Goal: Task Accomplishment & Management: Complete application form

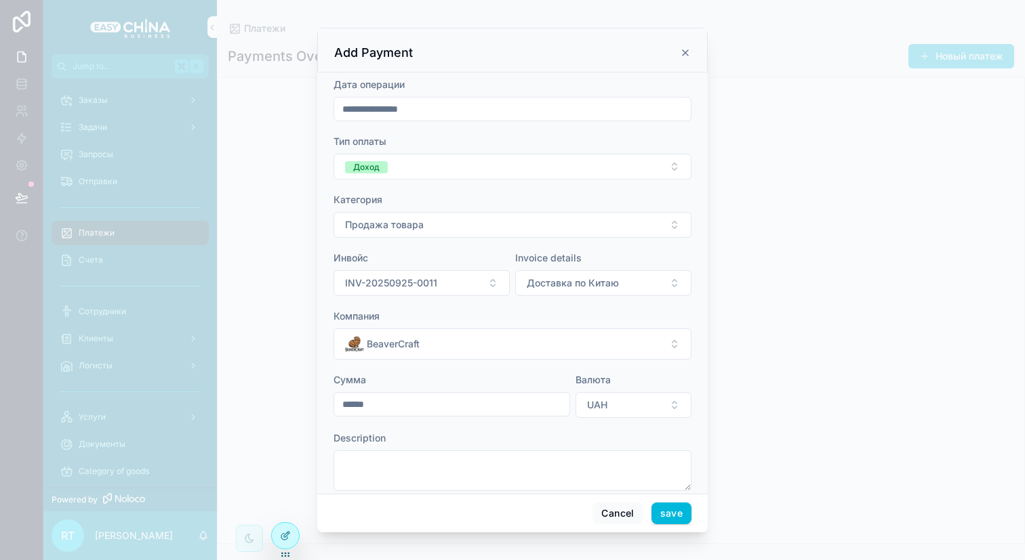
scroll to position [22, 0]
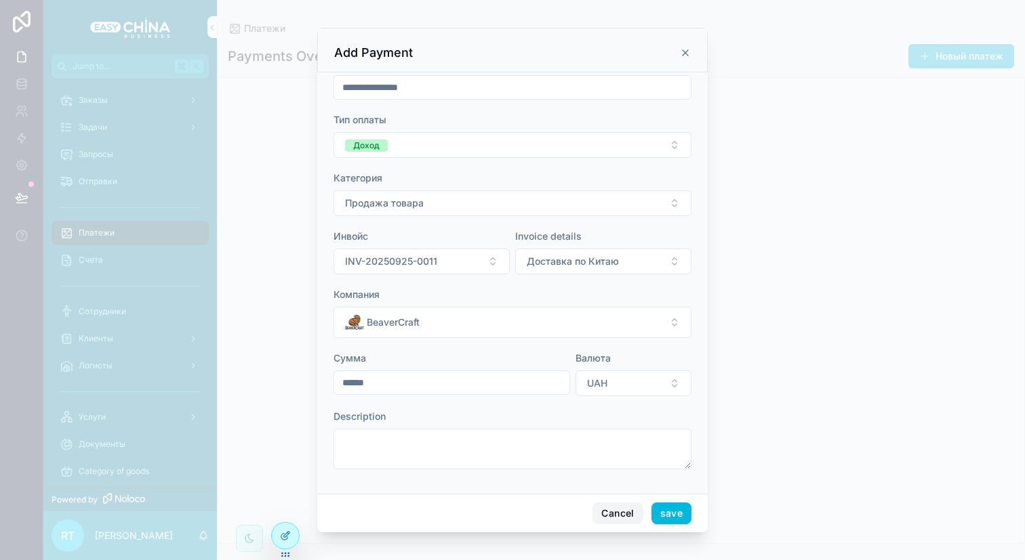
click at [610, 508] on button "Cancel" at bounding box center [617, 514] width 50 height 22
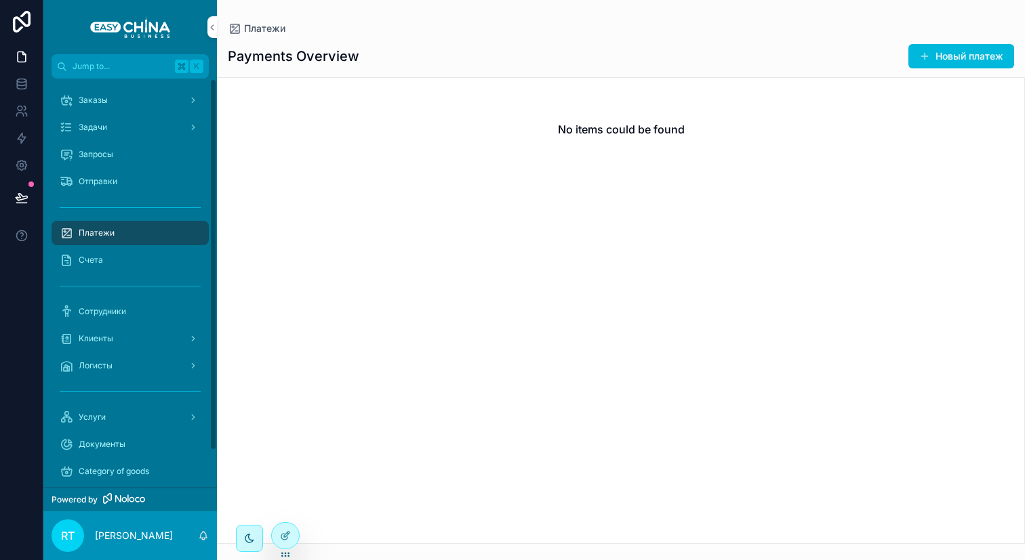
click at [144, 105] on div "Заказы" at bounding box center [130, 100] width 141 height 22
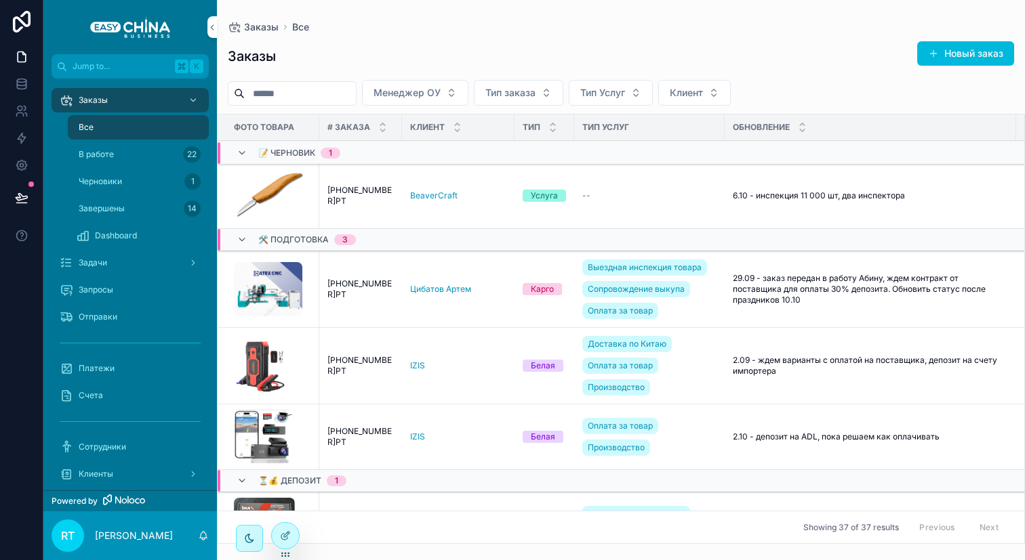
click at [370, 285] on span "[PHONE_NUMBER]РТ" at bounding box center [360, 290] width 66 height 22
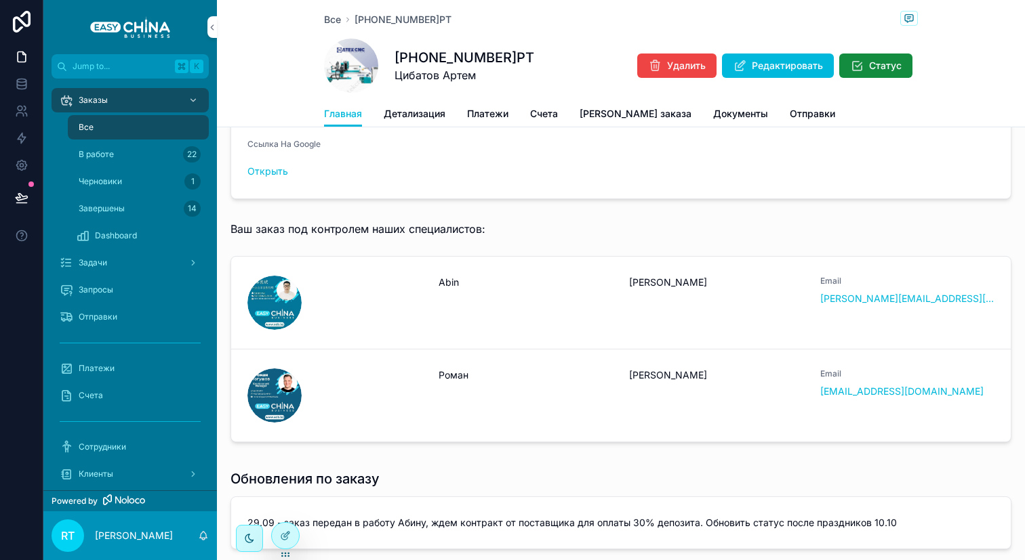
scroll to position [613, 0]
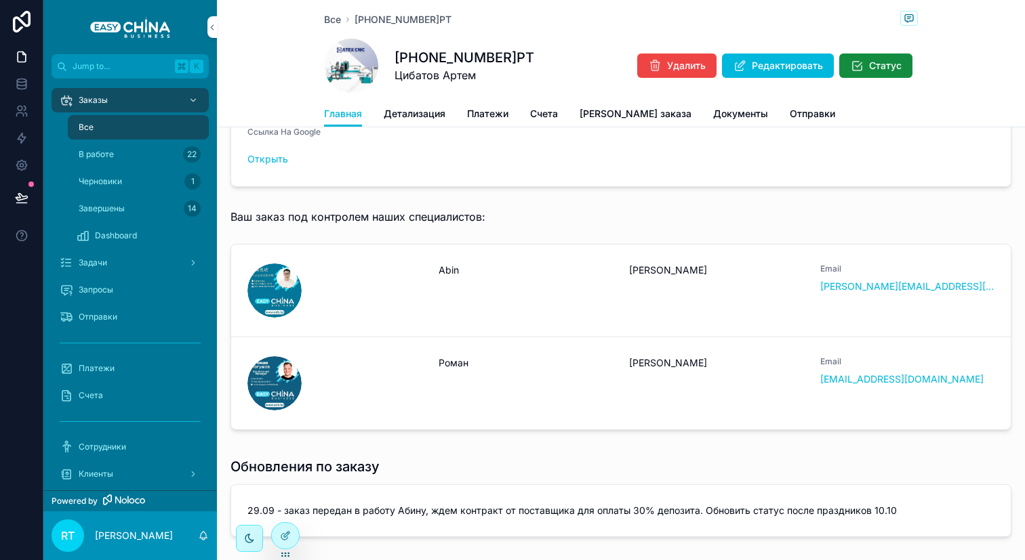
click at [296, 536] on div at bounding box center [285, 536] width 27 height 26
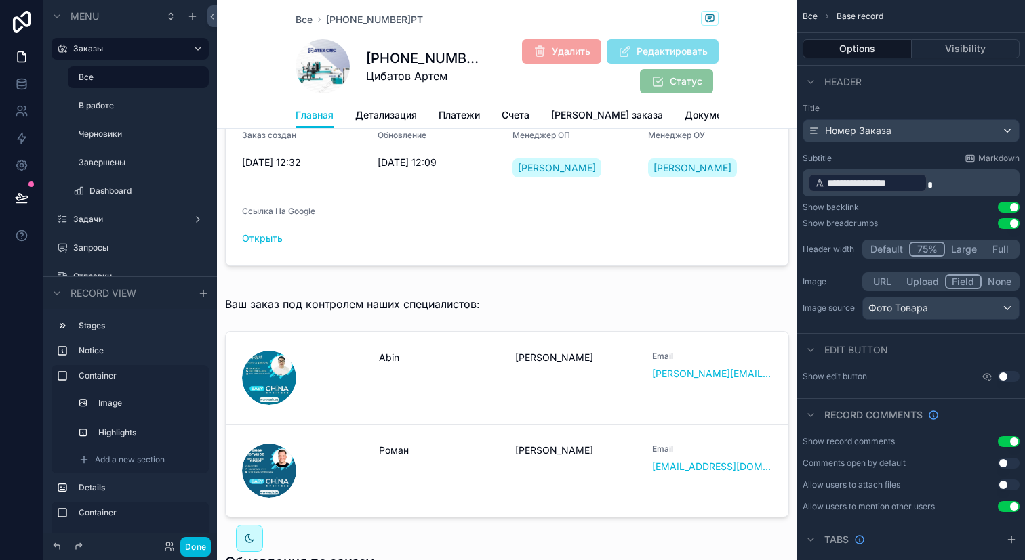
click at [370, 331] on div "scrollable content" at bounding box center [507, 410] width 580 height 254
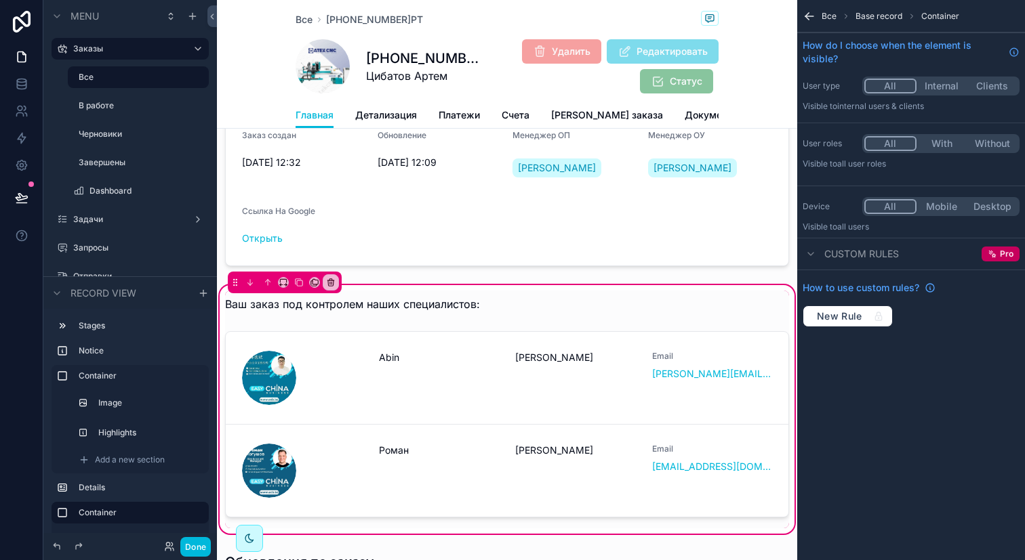
click at [384, 318] on div "scrollable content" at bounding box center [507, 304] width 580 height 27
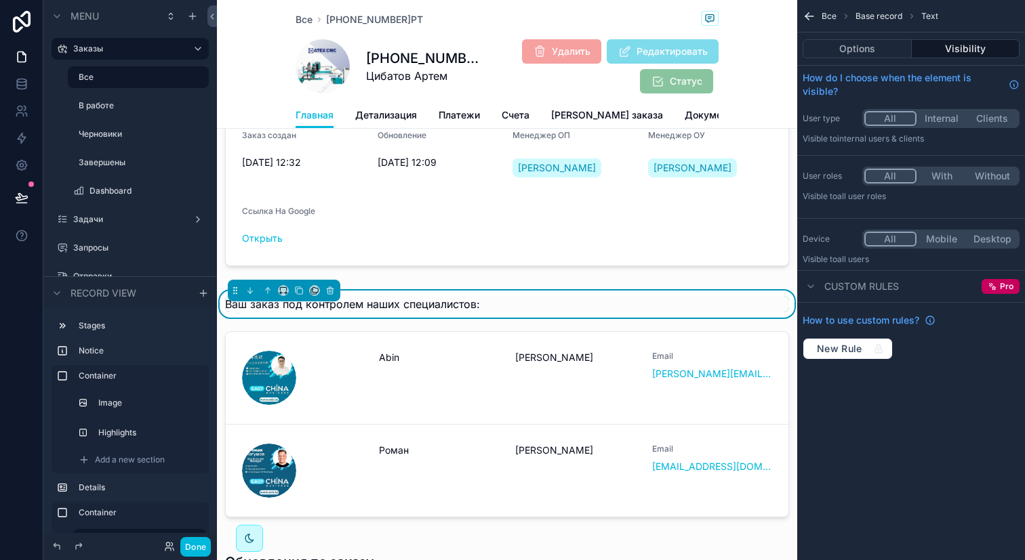
click at [833, 56] on button "Options" at bounding box center [856, 48] width 109 height 19
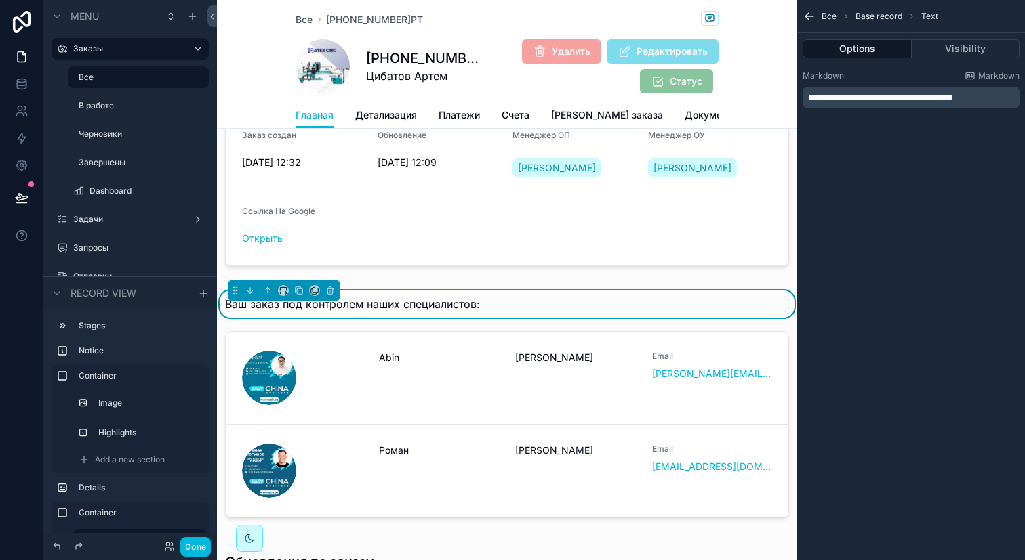
click at [848, 100] on span "**********" at bounding box center [880, 98] width 144 height 8
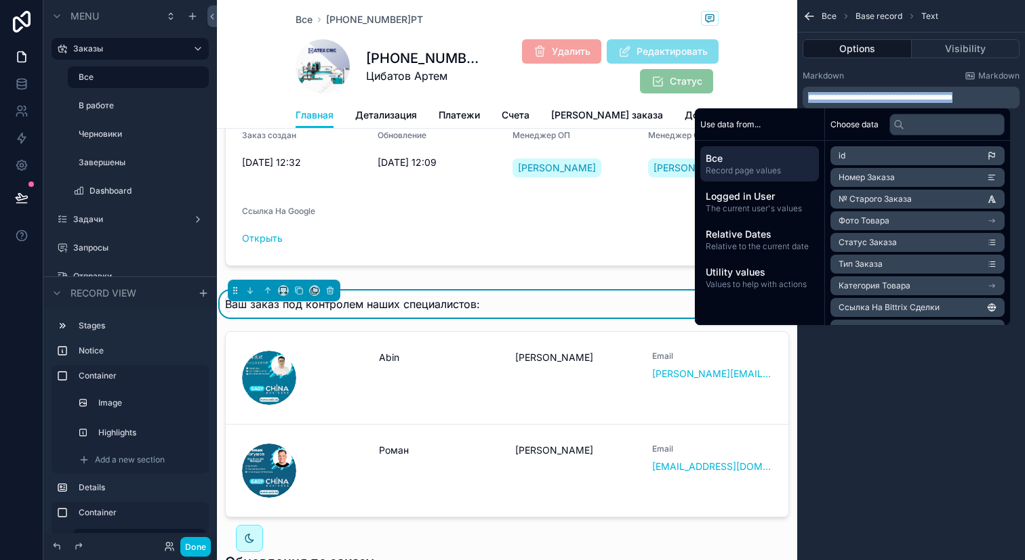
copy span "**********"
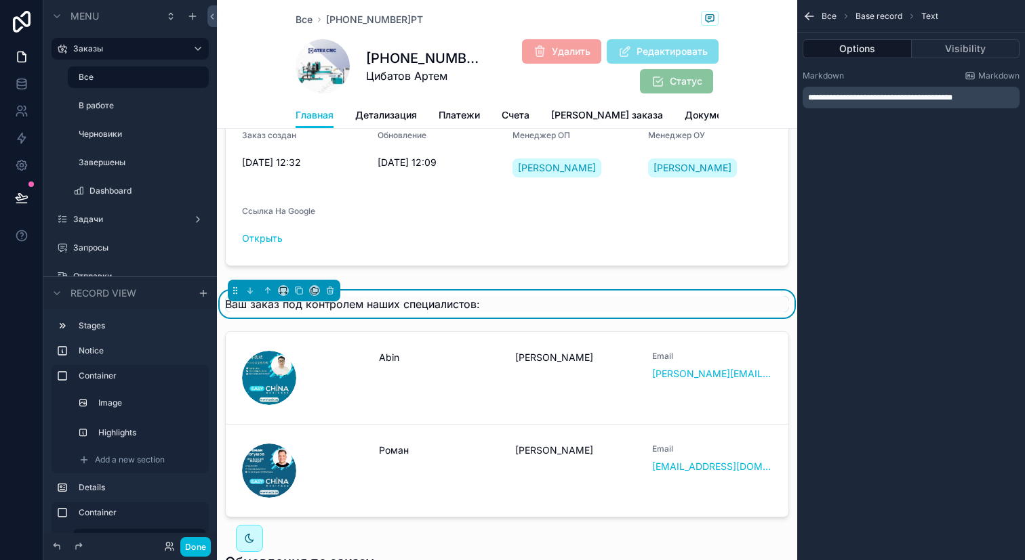
click at [552, 387] on div "scrollable content" at bounding box center [507, 427] width 580 height 203
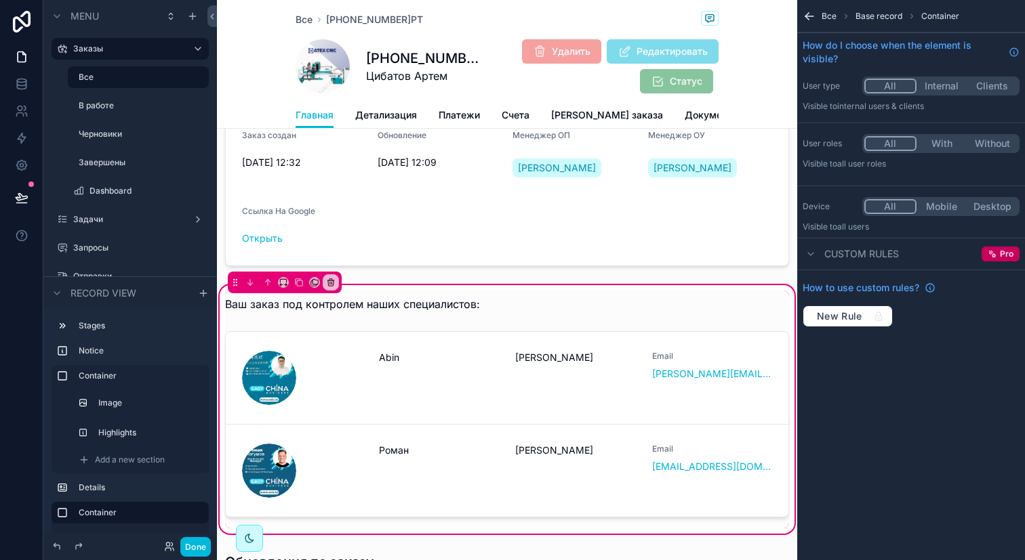
click at [625, 398] on div "scrollable content" at bounding box center [507, 427] width 580 height 203
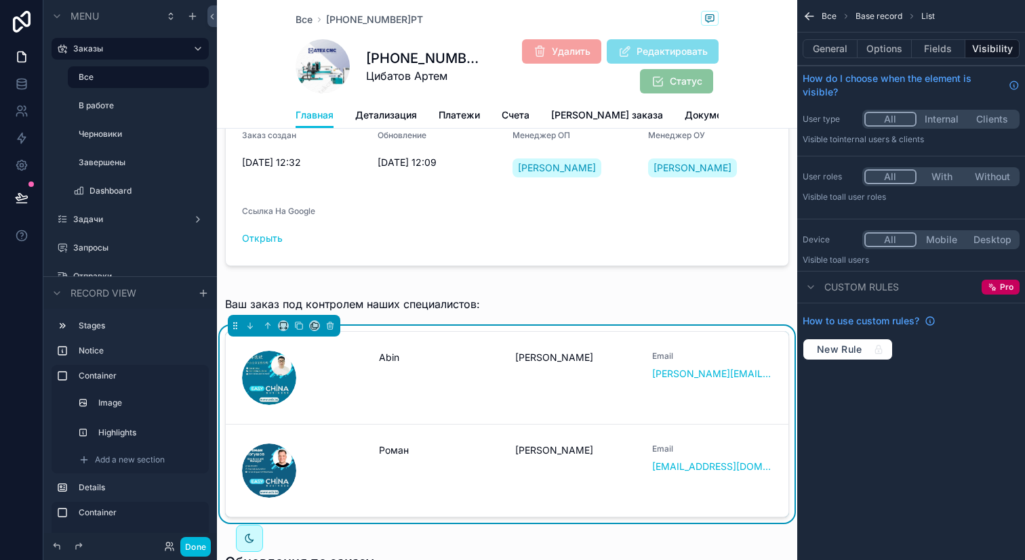
click at [840, 52] on button "General" at bounding box center [829, 48] width 55 height 19
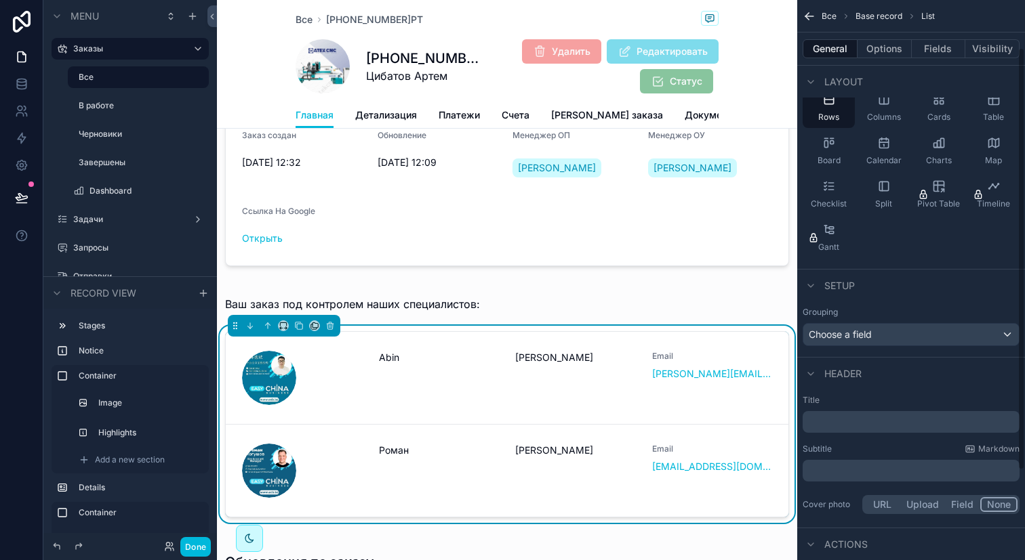
scroll to position [117, 0]
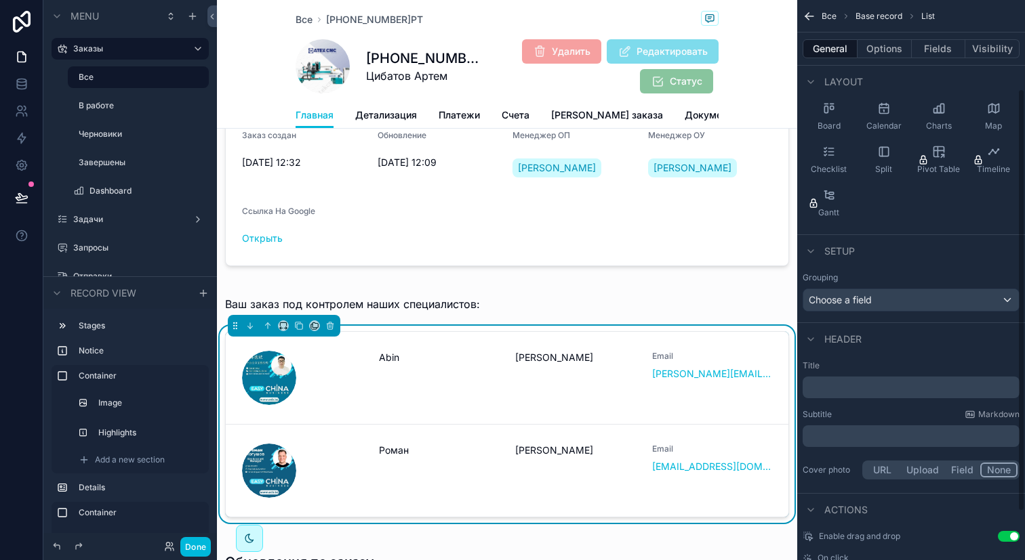
click at [892, 392] on p "﻿" at bounding box center [912, 388] width 209 height 14
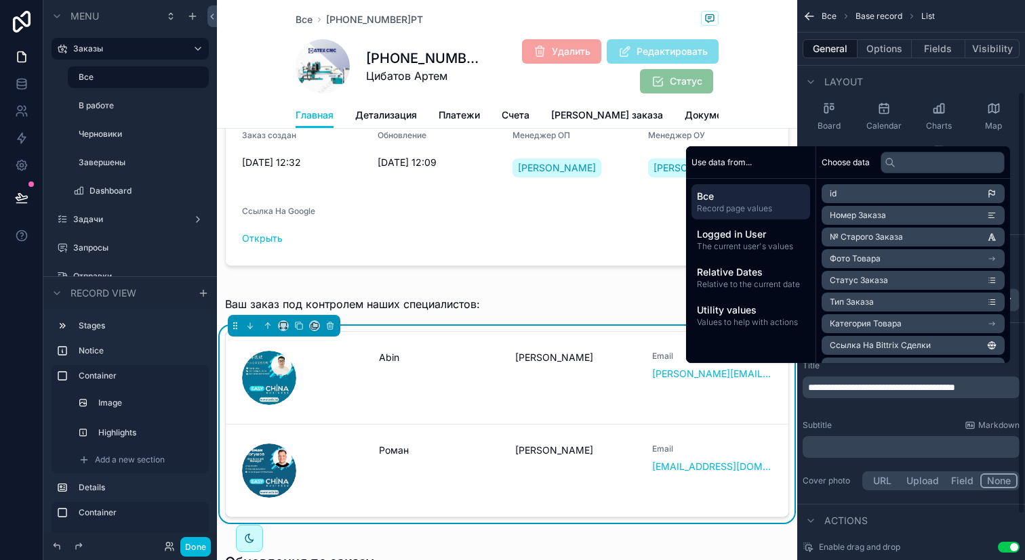
scroll to position [128, 0]
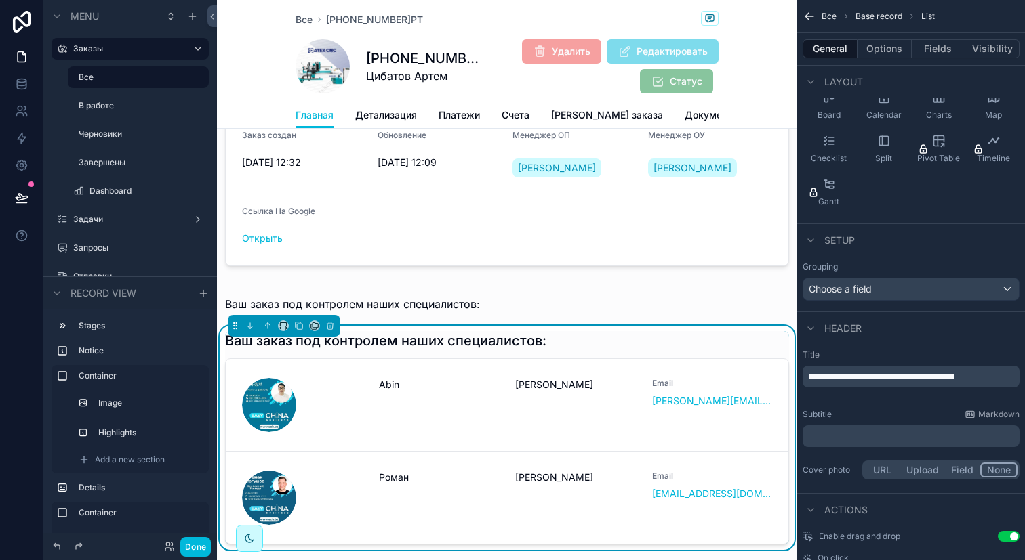
click at [510, 318] on div "scrollable content" at bounding box center [507, 304] width 580 height 27
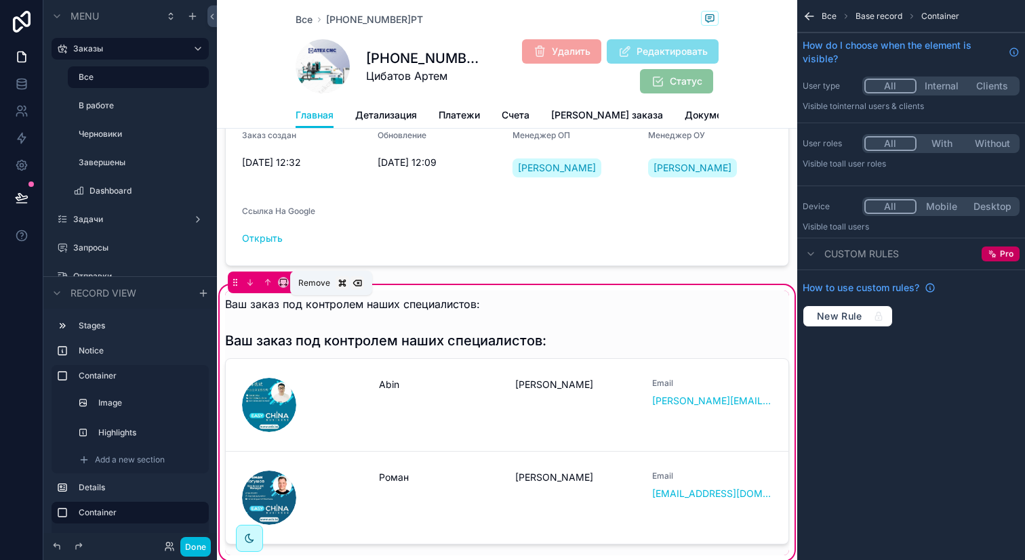
click at [328, 286] on icon "scrollable content" at bounding box center [330, 283] width 5 height 5
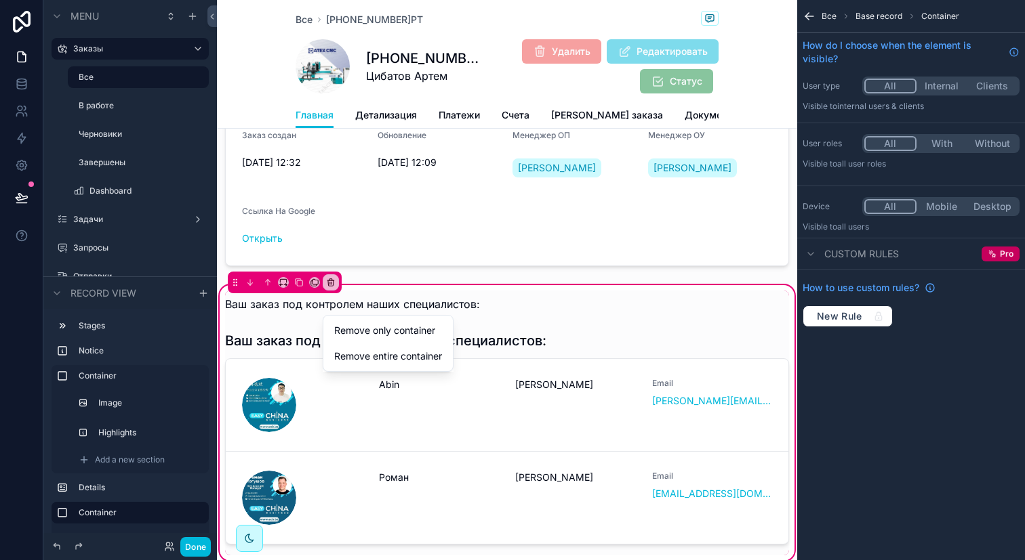
click at [356, 336] on span "Remove only container" at bounding box center [384, 331] width 101 height 16
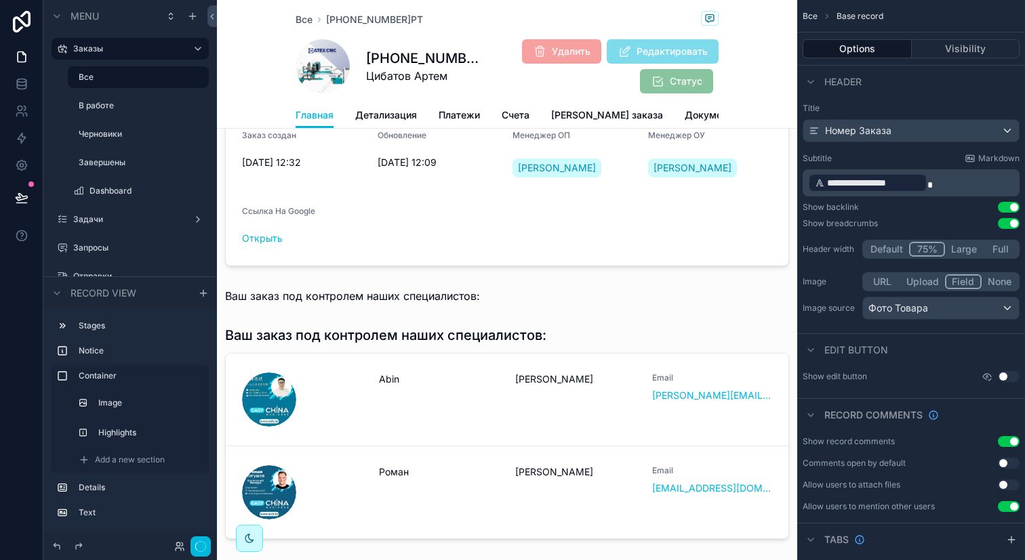
click at [364, 310] on div "scrollable content" at bounding box center [507, 296] width 580 height 27
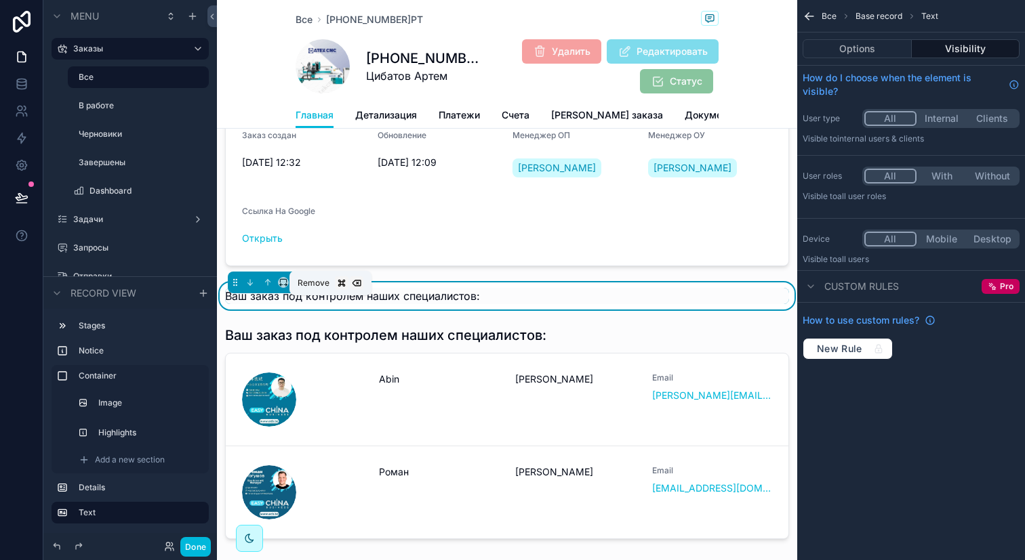
click at [335, 290] on button "scrollable content" at bounding box center [330, 282] width 15 height 15
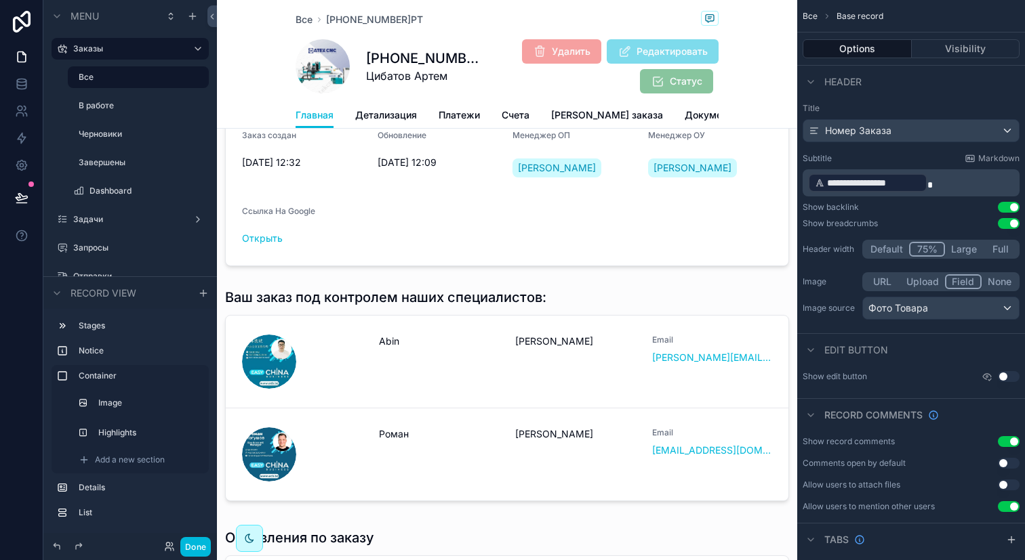
click at [197, 550] on button "Done" at bounding box center [195, 547] width 30 height 20
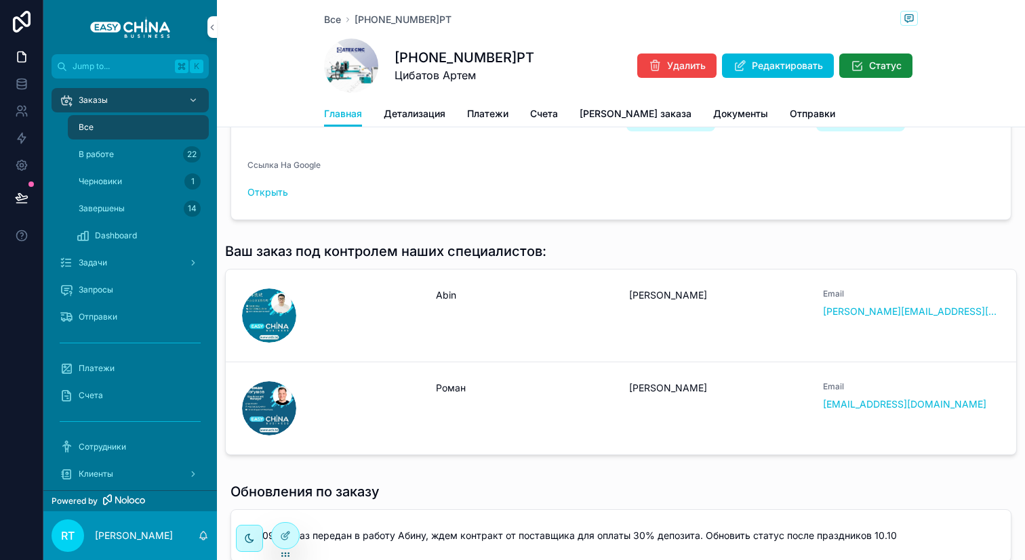
scroll to position [680, 0]
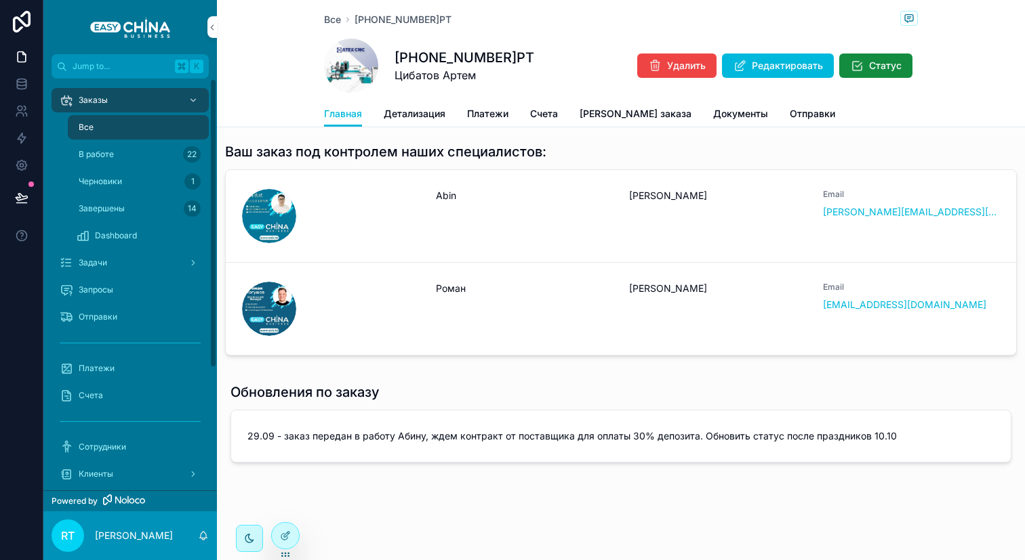
click at [152, 189] on div "Черновики 1" at bounding box center [138, 182] width 125 height 22
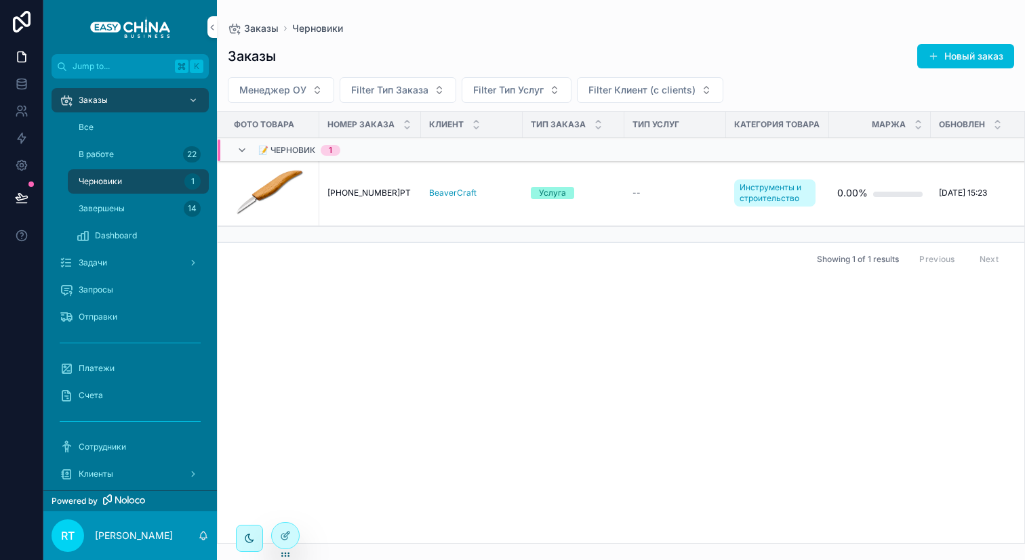
click at [148, 140] on div "Все" at bounding box center [138, 127] width 157 height 27
click at [144, 131] on div "Все" at bounding box center [138, 128] width 125 height 22
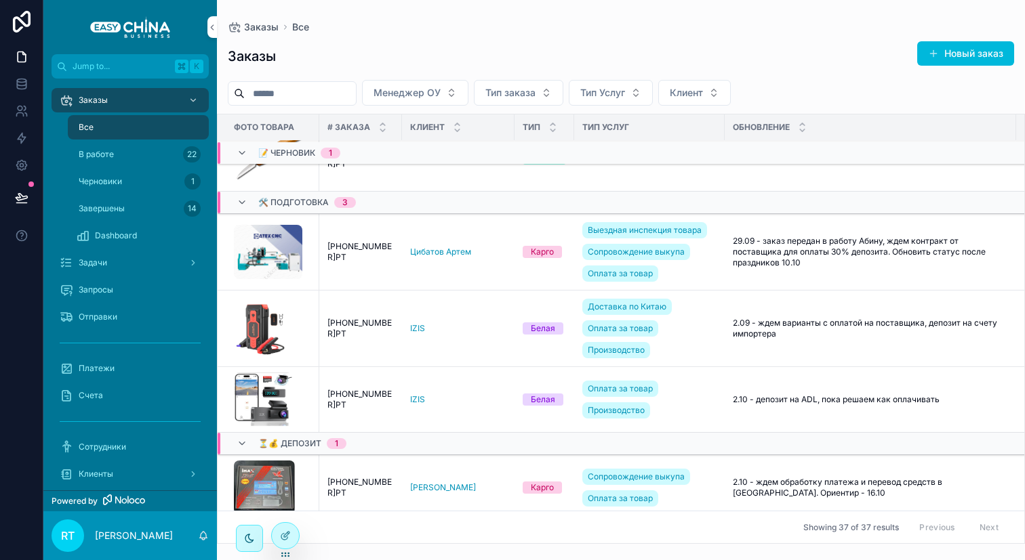
scroll to position [39, 0]
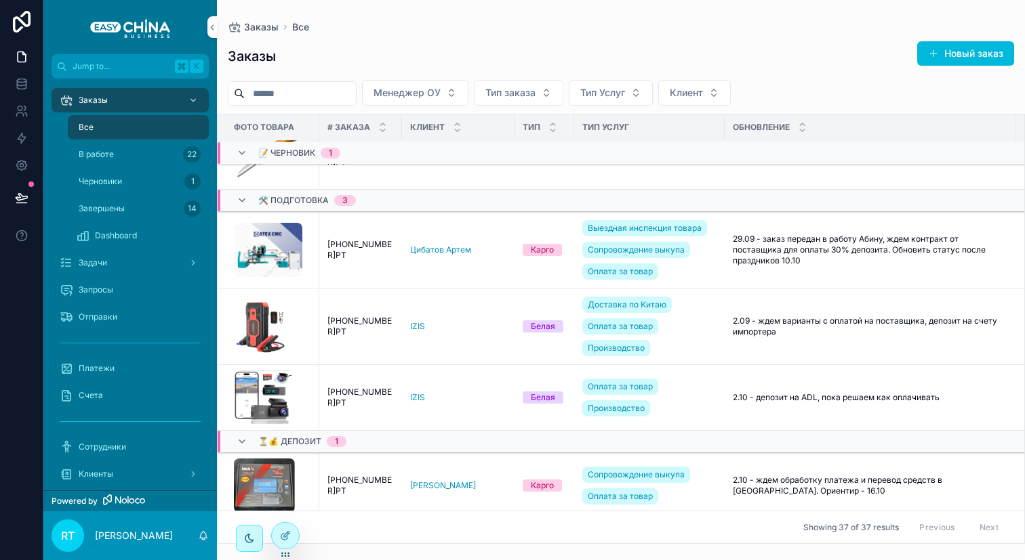
click at [373, 331] on span "[PHONE_NUMBER]РТ" at bounding box center [360, 327] width 66 height 22
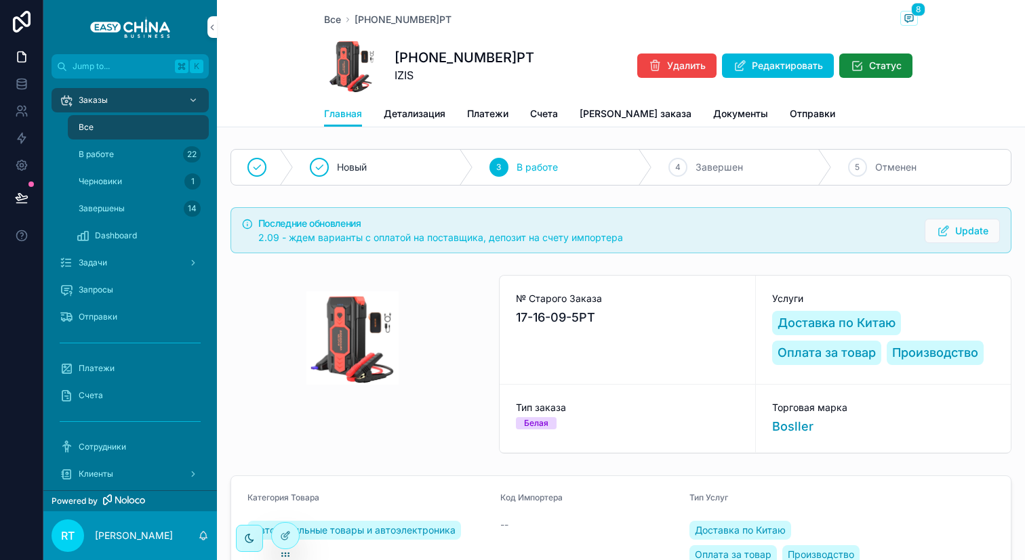
click at [92, 375] on div "Платежи" at bounding box center [130, 369] width 141 height 22
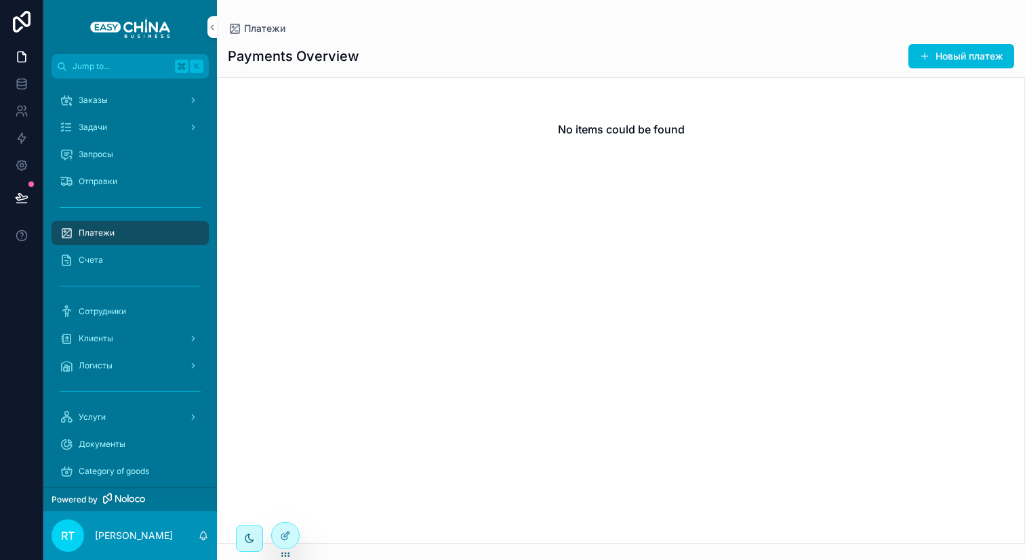
click at [916, 50] on button "Новый платеж" at bounding box center [961, 56] width 106 height 24
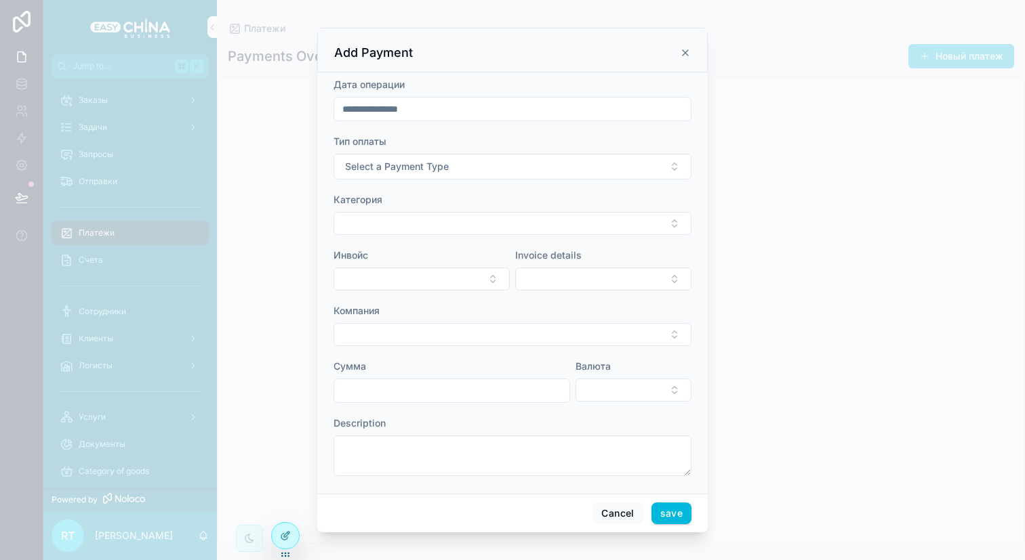
click at [571, 288] on button "Select Button" at bounding box center [603, 279] width 176 height 23
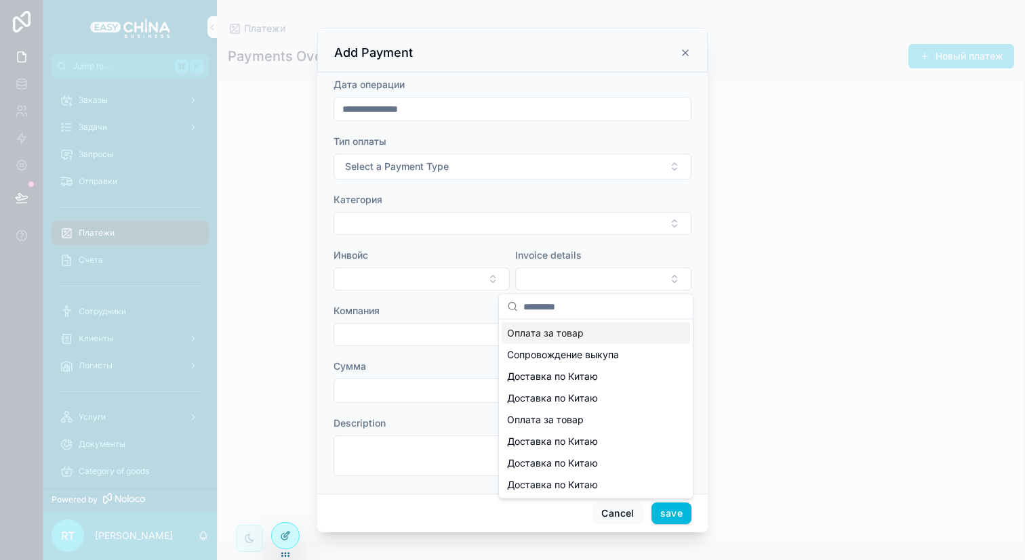
click at [525, 331] on span "Оплата за товар" at bounding box center [545, 334] width 77 height 14
type input "**********"
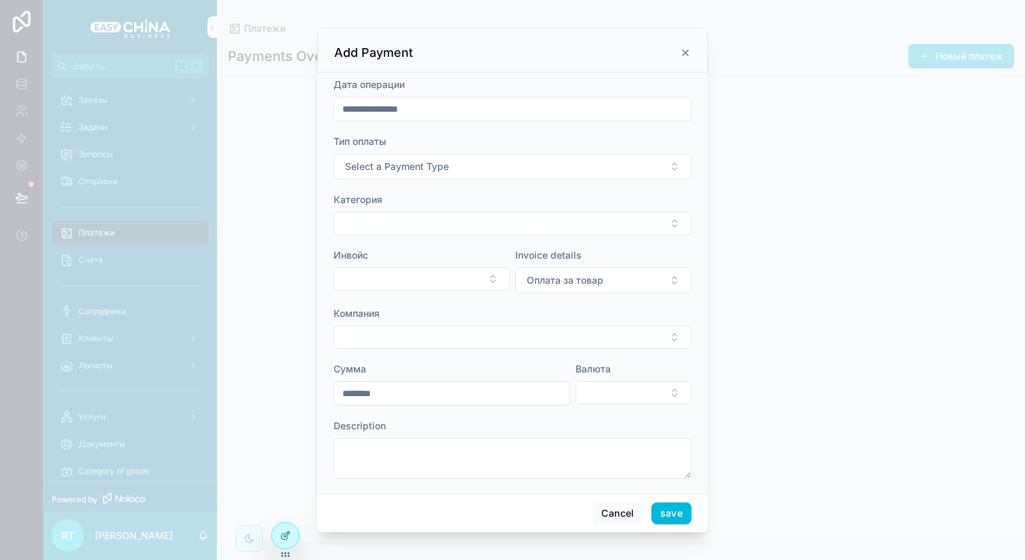
click at [452, 284] on button "Select Button" at bounding box center [421, 279] width 176 height 23
click at [427, 337] on div "INV-20250925-0011" at bounding box center [419, 334] width 188 height 22
click at [535, 282] on span "Оплата за товар" at bounding box center [565, 281] width 77 height 14
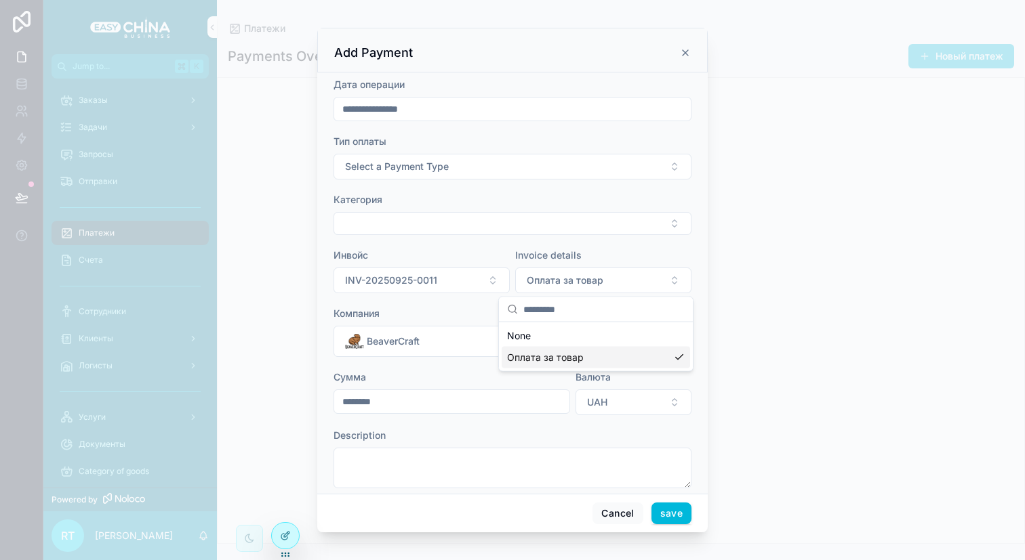
click at [544, 356] on span "Оплата за товар" at bounding box center [545, 358] width 77 height 14
type input "*******"
click at [552, 281] on button "Select Button" at bounding box center [603, 279] width 176 height 23
click at [485, 281] on button "INV-20250925-0011" at bounding box center [421, 281] width 176 height 26
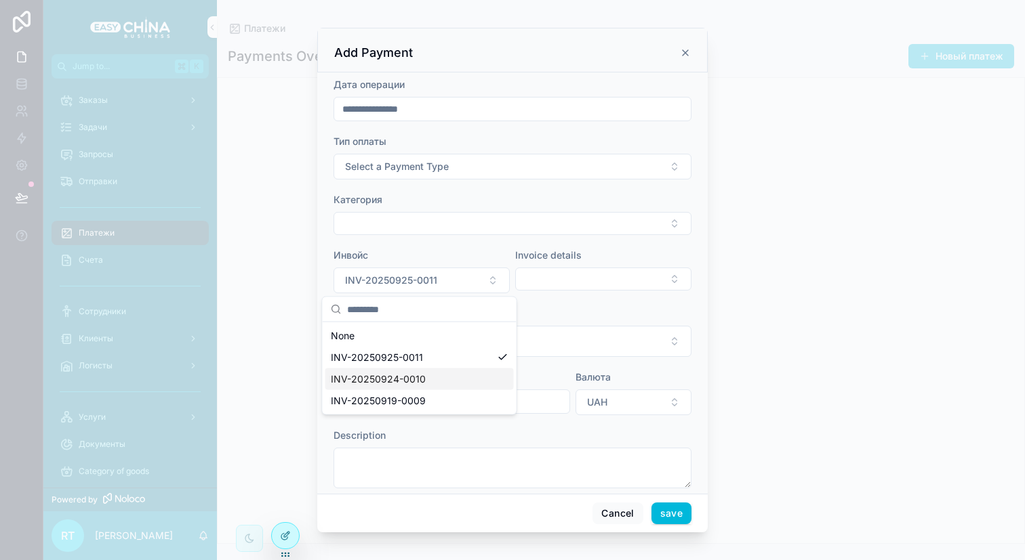
click at [456, 374] on div "INV-20250924-0010" at bounding box center [419, 380] width 188 height 22
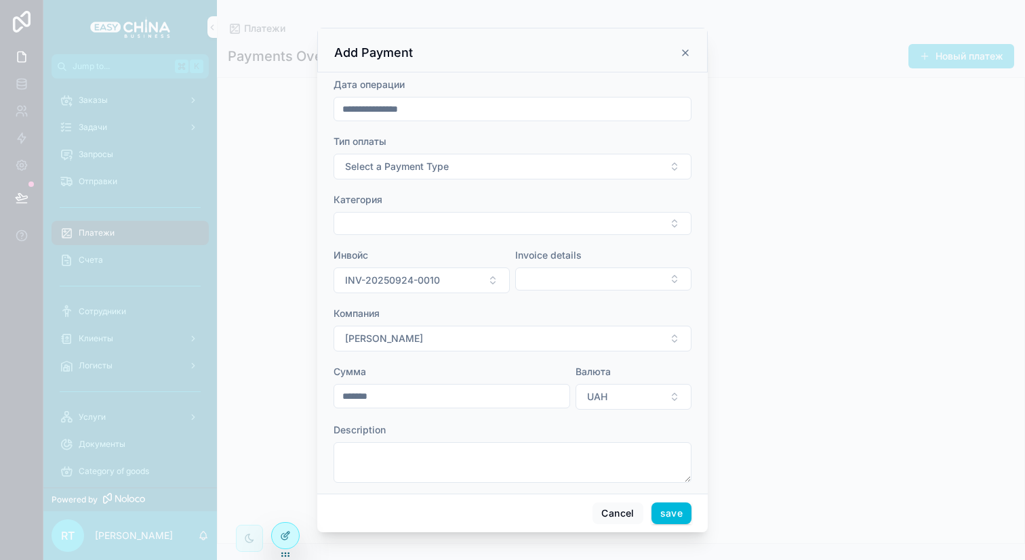
click at [474, 337] on button "[PERSON_NAME]" at bounding box center [512, 339] width 358 height 26
click at [282, 541] on icon at bounding box center [285, 536] width 11 height 11
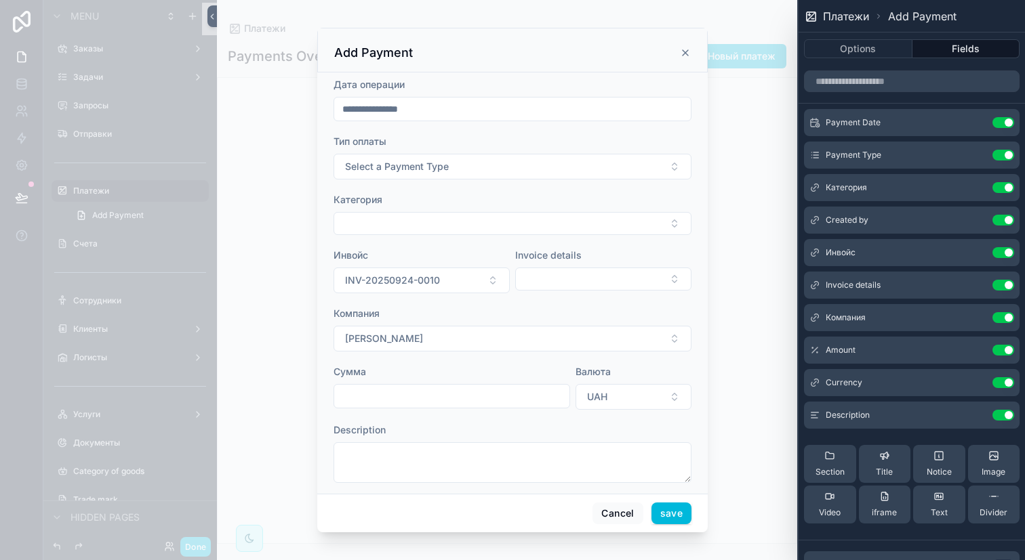
click at [0, 0] on icon at bounding box center [0, 0] width 0 height 0
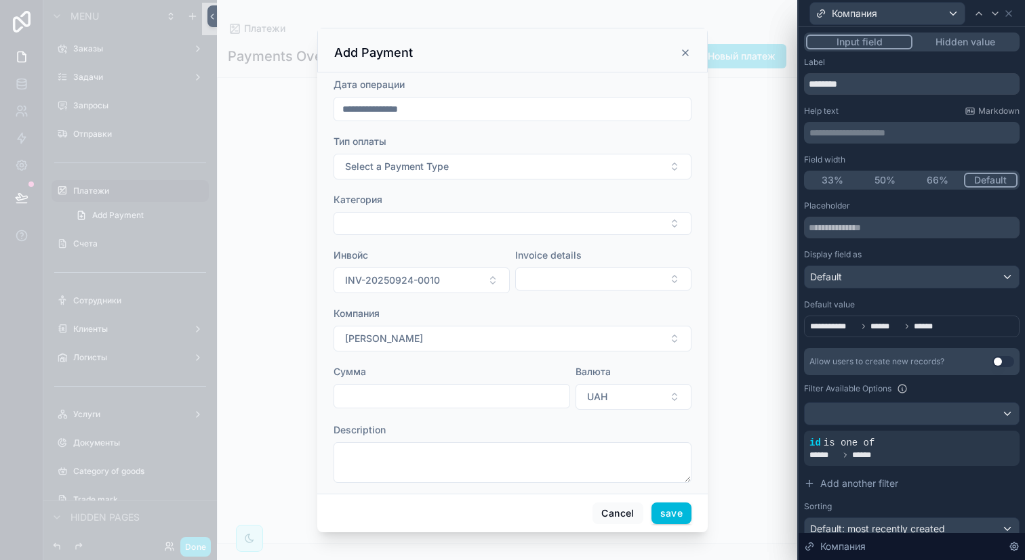
click at [830, 134] on p "**********" at bounding box center [912, 133] width 207 height 14
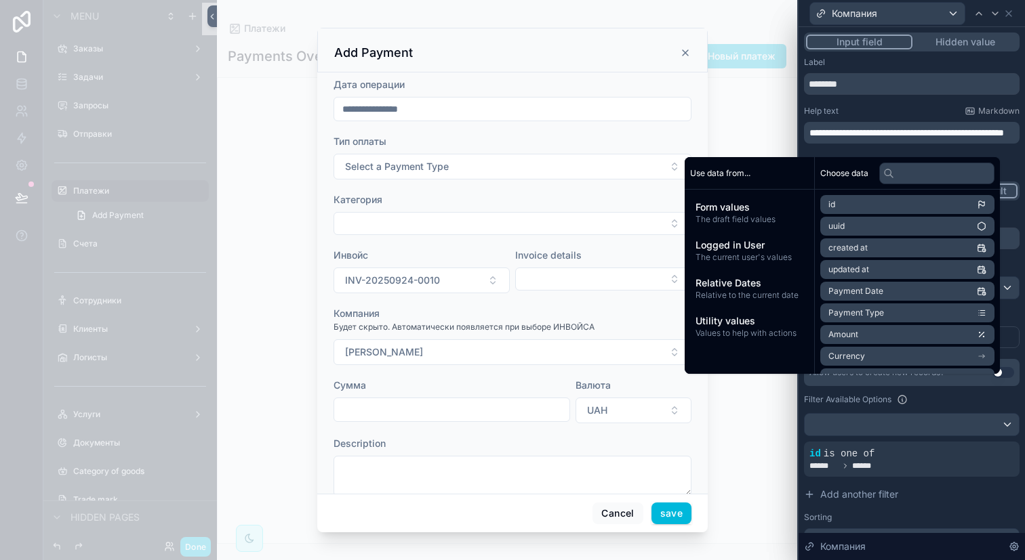
click at [781, 127] on div "scrollable content" at bounding box center [512, 280] width 1025 height 560
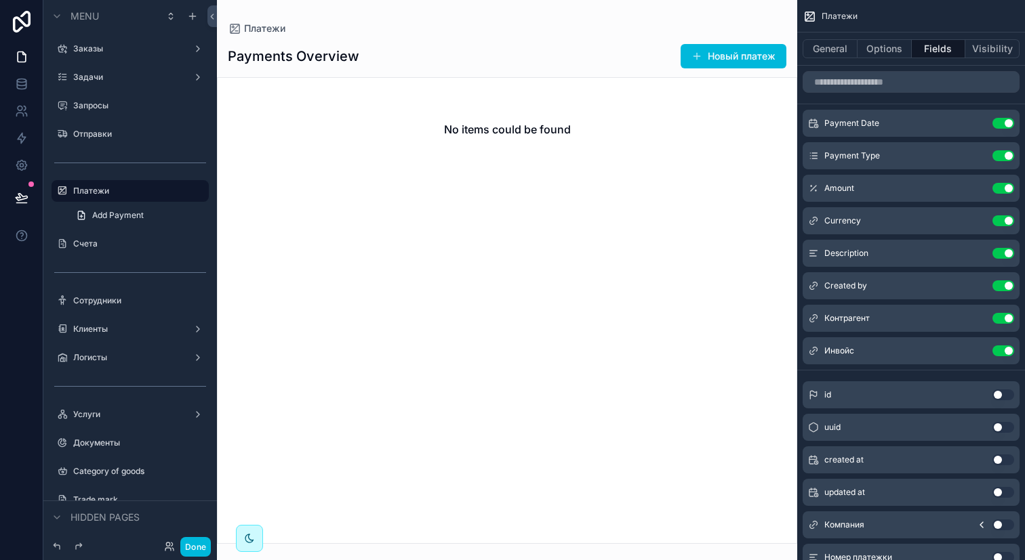
click at [735, 57] on div "scrollable content" at bounding box center [507, 280] width 580 height 560
click at [731, 46] on button "Новый платеж" at bounding box center [733, 56] width 106 height 24
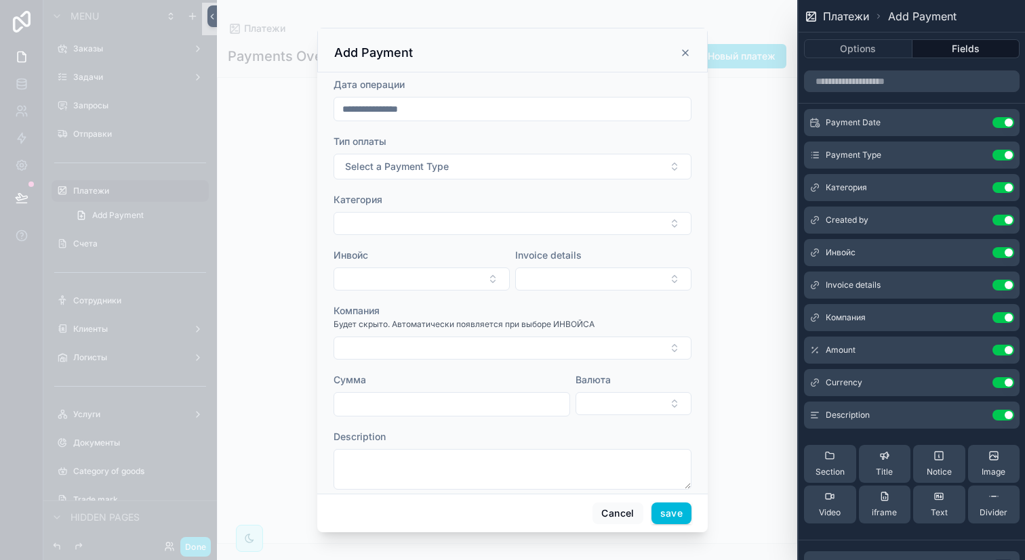
click at [0, 0] on icon at bounding box center [0, 0] width 0 height 0
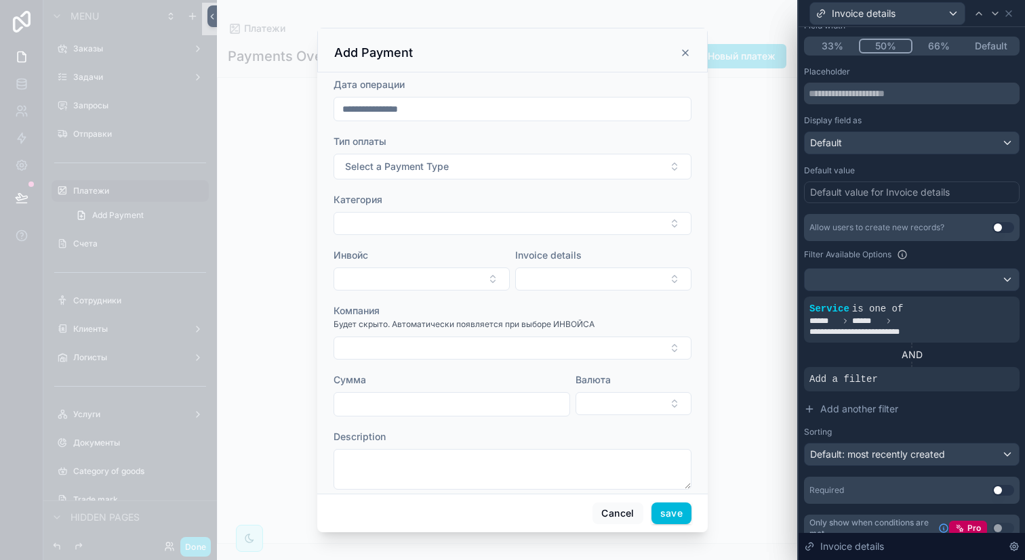
scroll to position [140, 0]
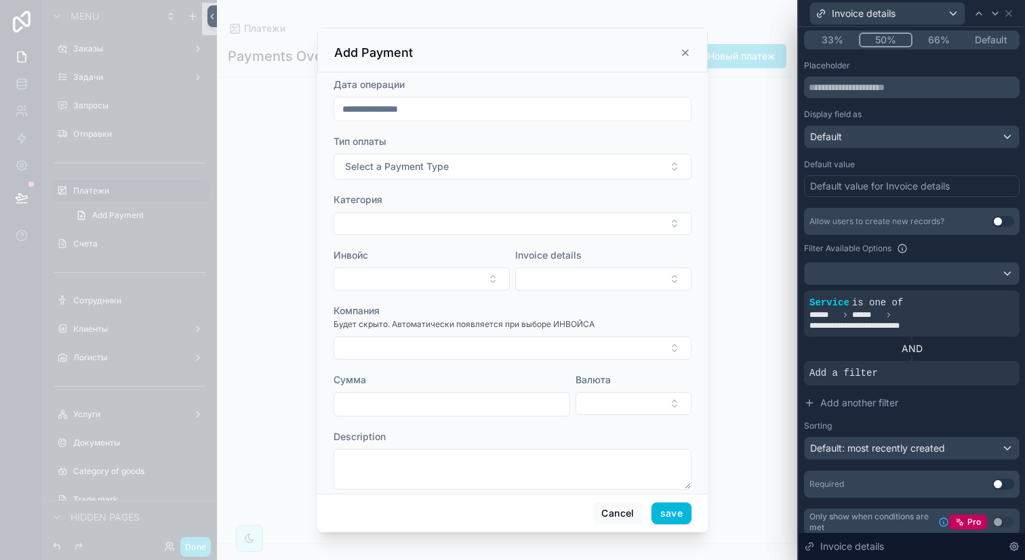
click at [0, 0] on div at bounding box center [0, 0] width 0 height 0
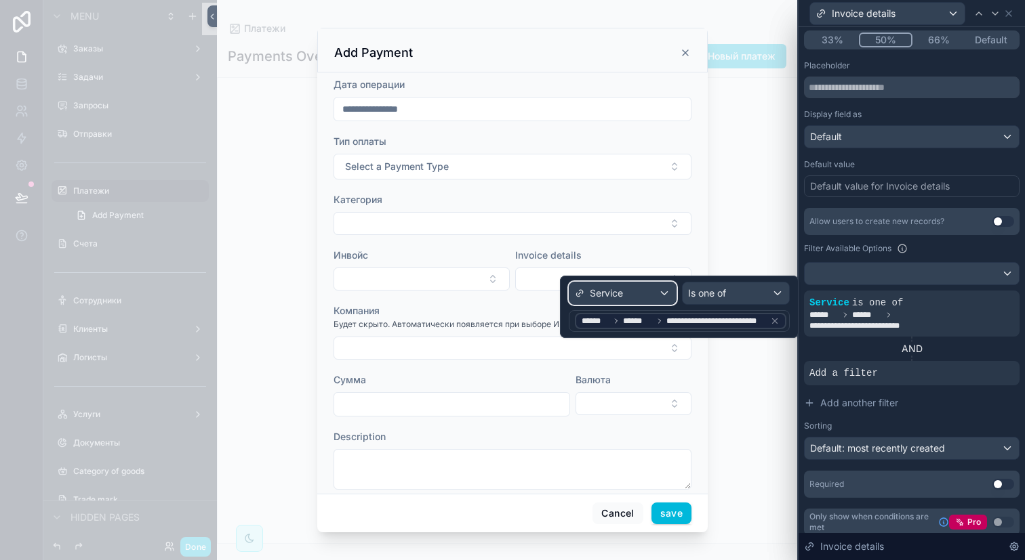
click at [653, 287] on div "Service" at bounding box center [622, 294] width 106 height 22
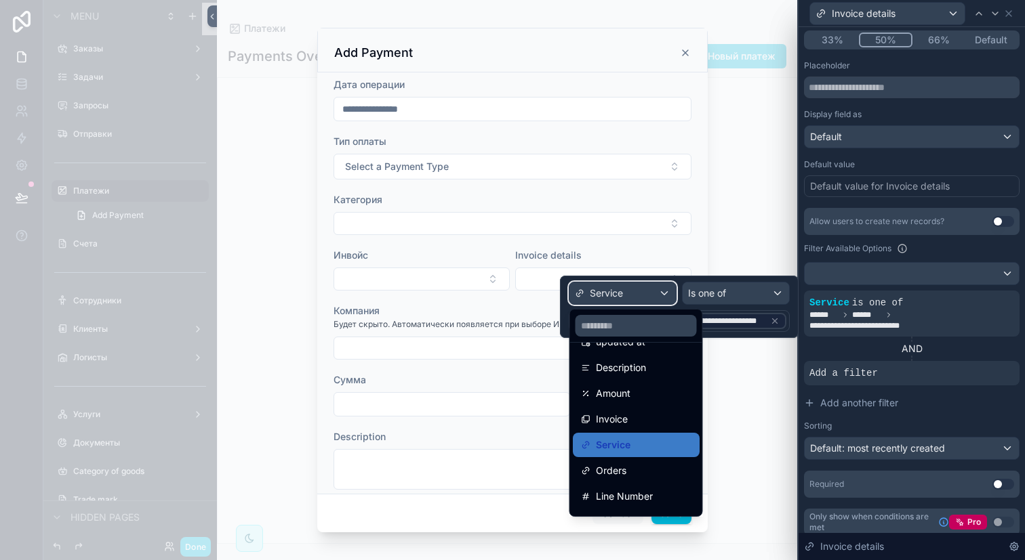
scroll to position [119, 0]
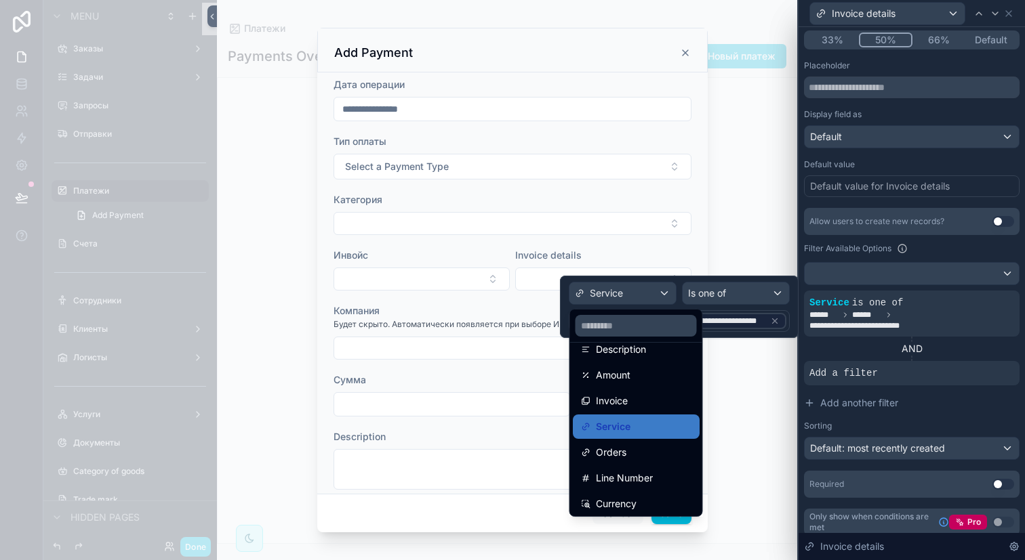
click at [714, 280] on div at bounding box center [679, 307] width 239 height 62
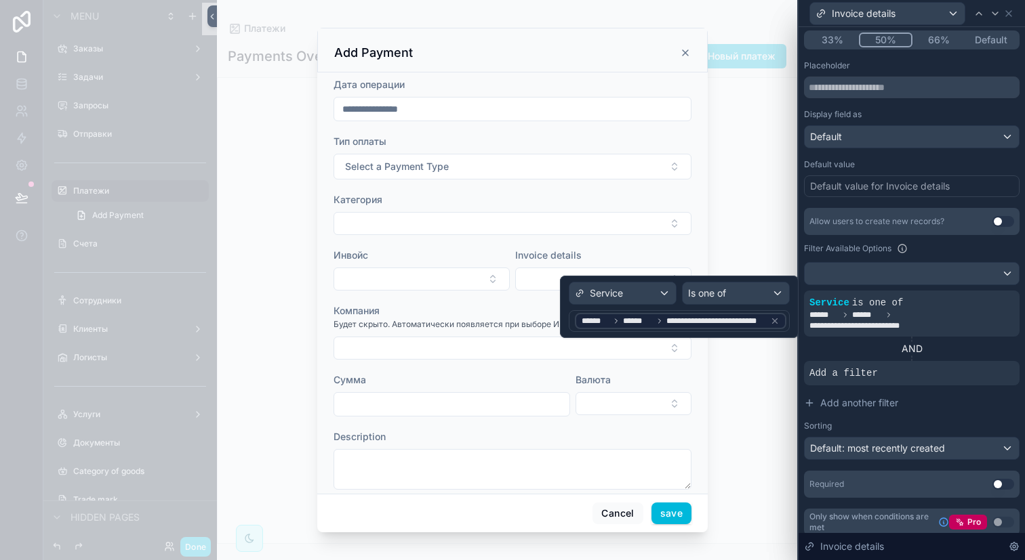
click at [720, 321] on span "**********" at bounding box center [715, 321] width 98 height 11
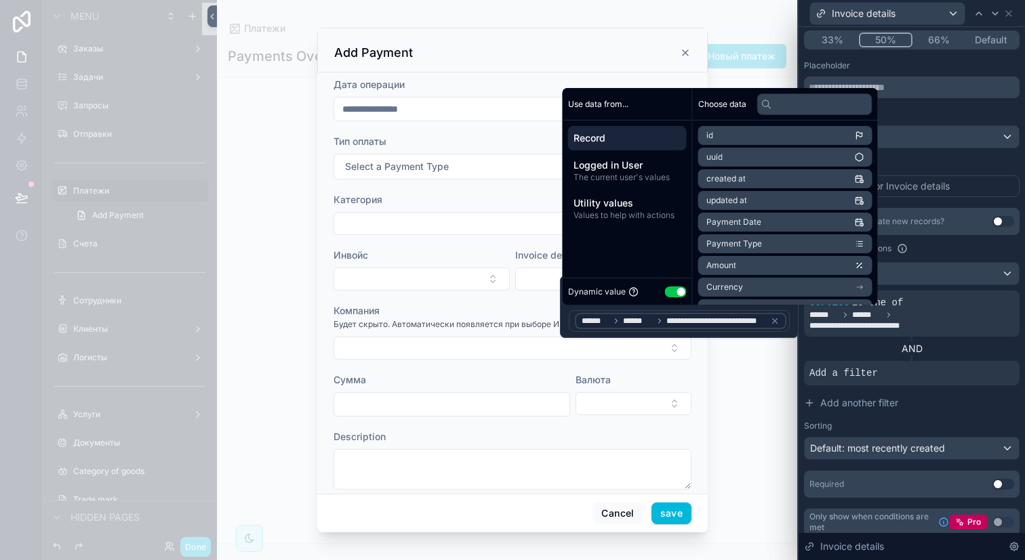
click at [775, 321] on icon at bounding box center [775, 321] width 5 height 5
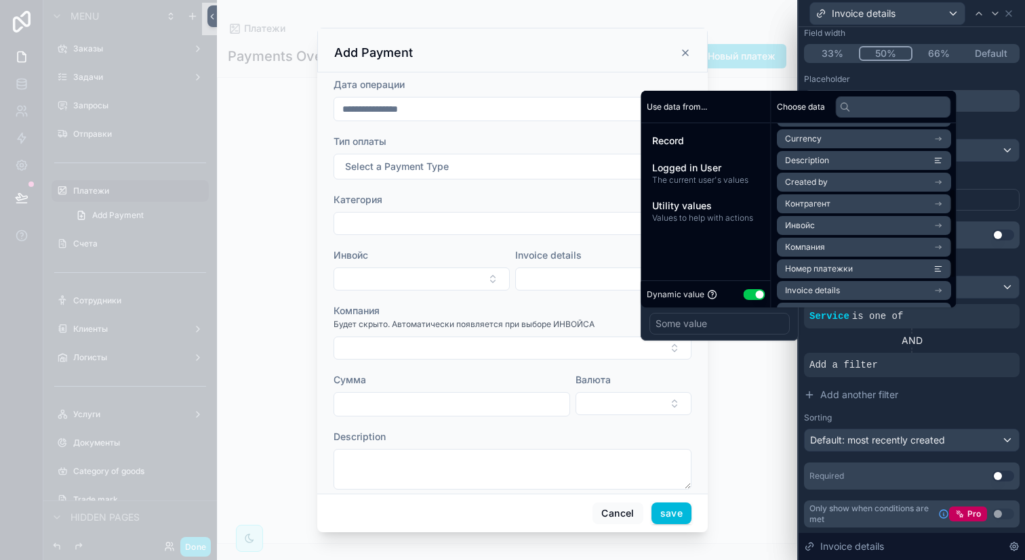
scroll to position [192, 0]
click at [752, 291] on button "Use setting" at bounding box center [754, 294] width 22 height 11
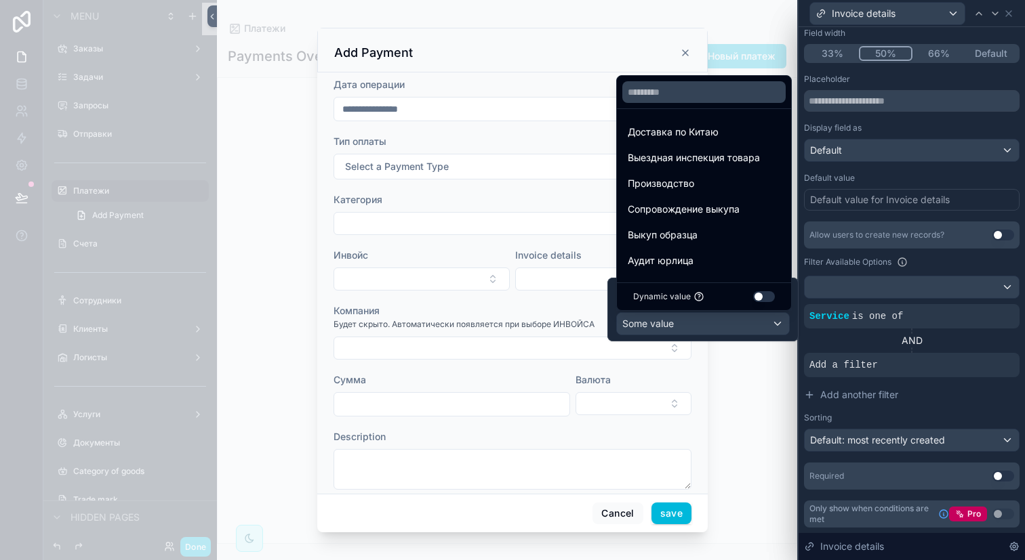
click at [758, 301] on button "Use setting" at bounding box center [764, 296] width 22 height 11
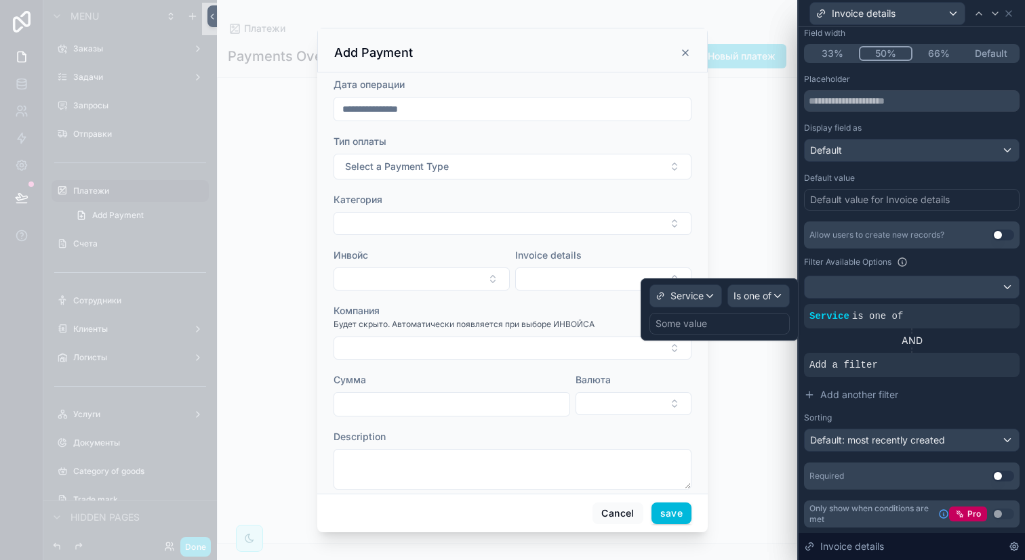
click at [757, 326] on div "Some value" at bounding box center [719, 324] width 140 height 22
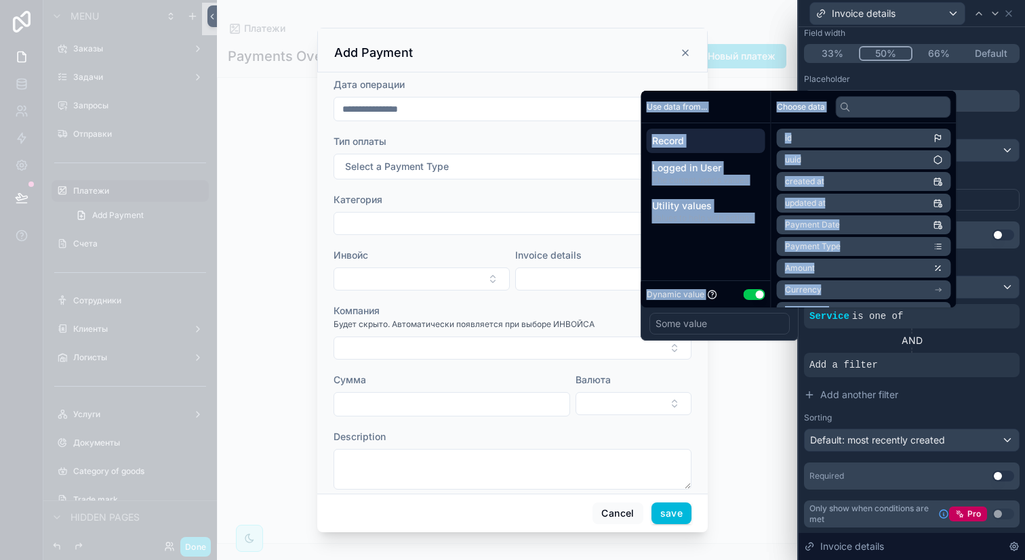
click at [757, 326] on div "Some value" at bounding box center [719, 324] width 140 height 22
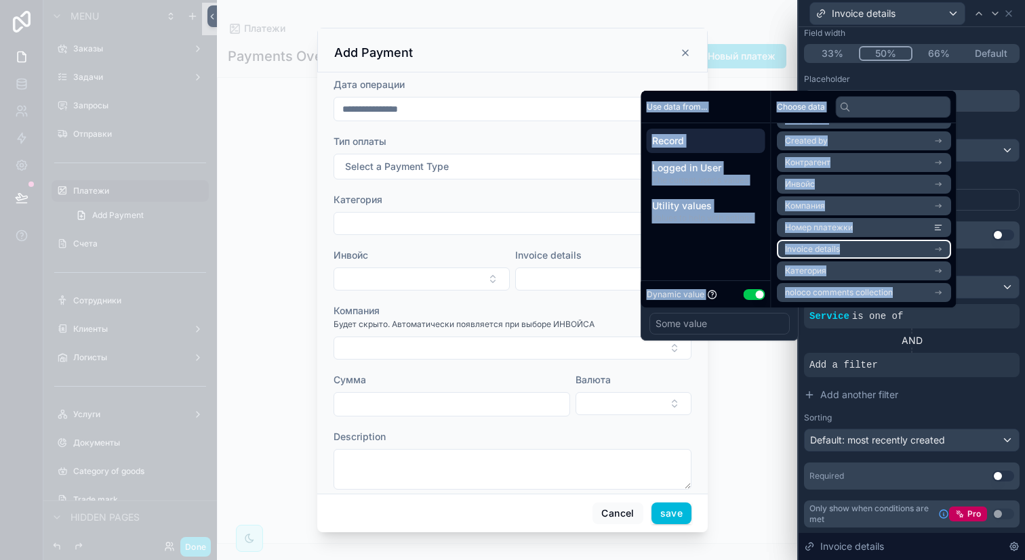
click at [851, 243] on li "Invoice details" at bounding box center [864, 249] width 174 height 19
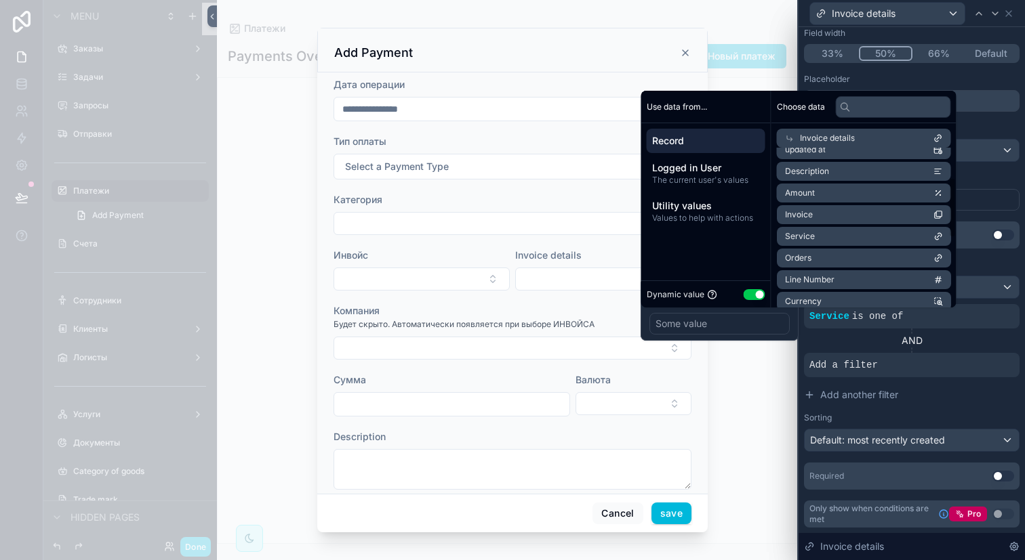
scroll to position [82, 0]
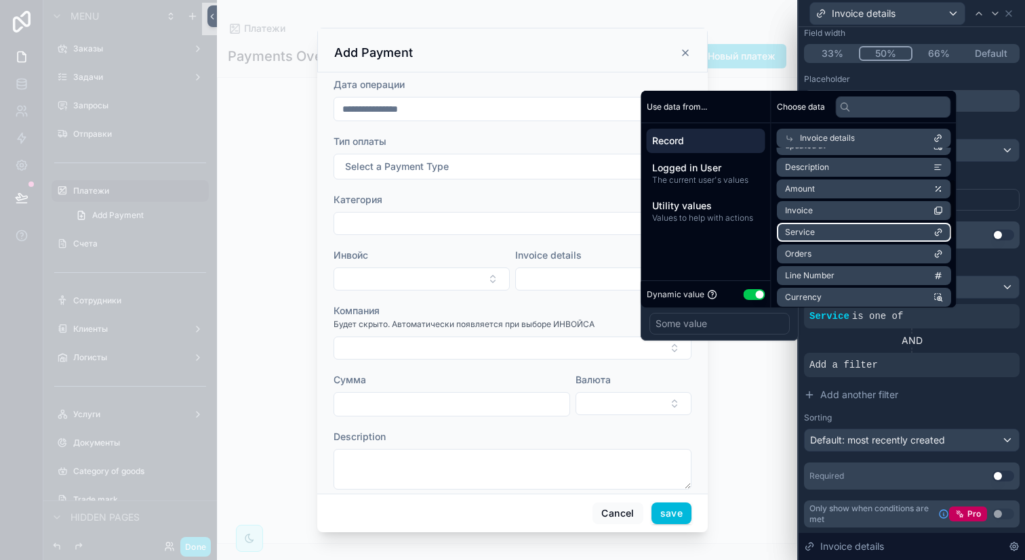
click at [846, 228] on li "Service" at bounding box center [864, 232] width 174 height 19
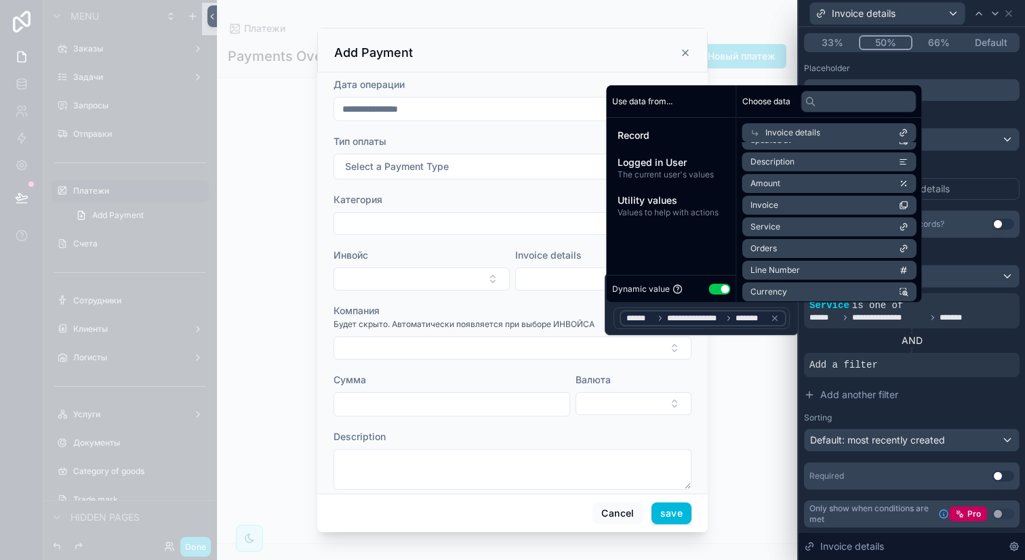
click at [574, 310] on div "Компания" at bounding box center [512, 311] width 358 height 14
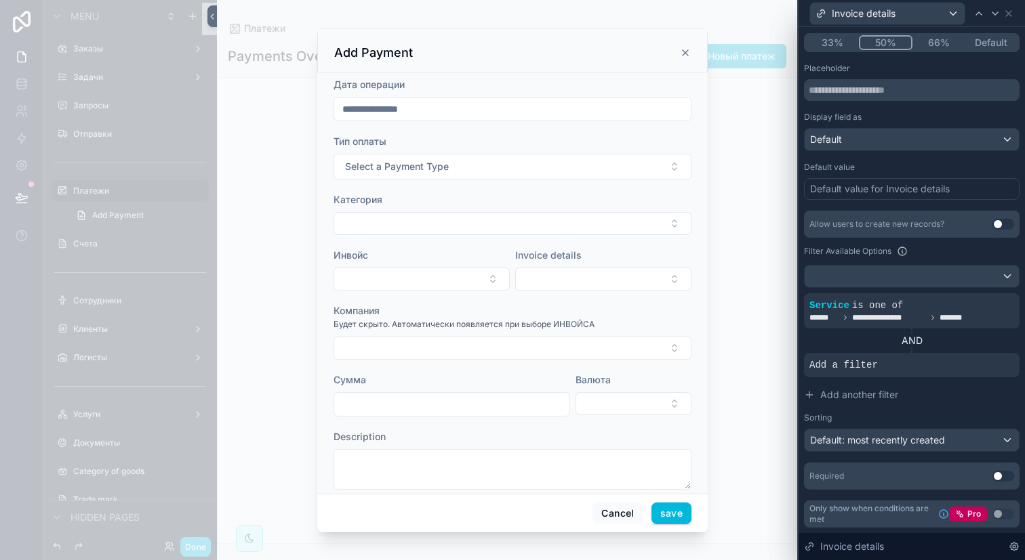
click at [459, 282] on button "Select Button" at bounding box center [421, 279] width 176 height 23
click at [435, 329] on div "INV-20250925-0011" at bounding box center [419, 334] width 188 height 22
click at [552, 284] on button "Select Button" at bounding box center [603, 279] width 176 height 23
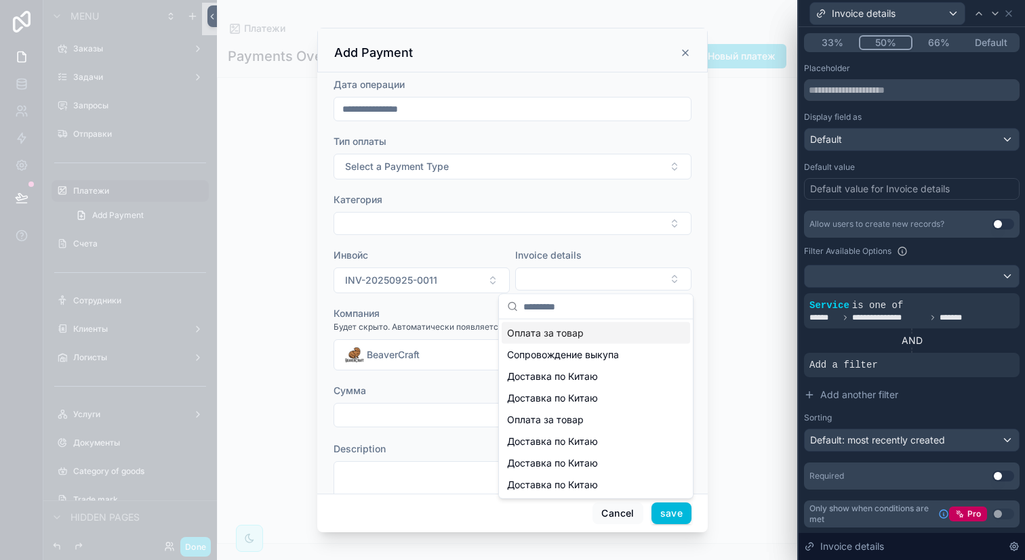
click at [475, 287] on button "INV-20250925-0011" at bounding box center [421, 281] width 176 height 26
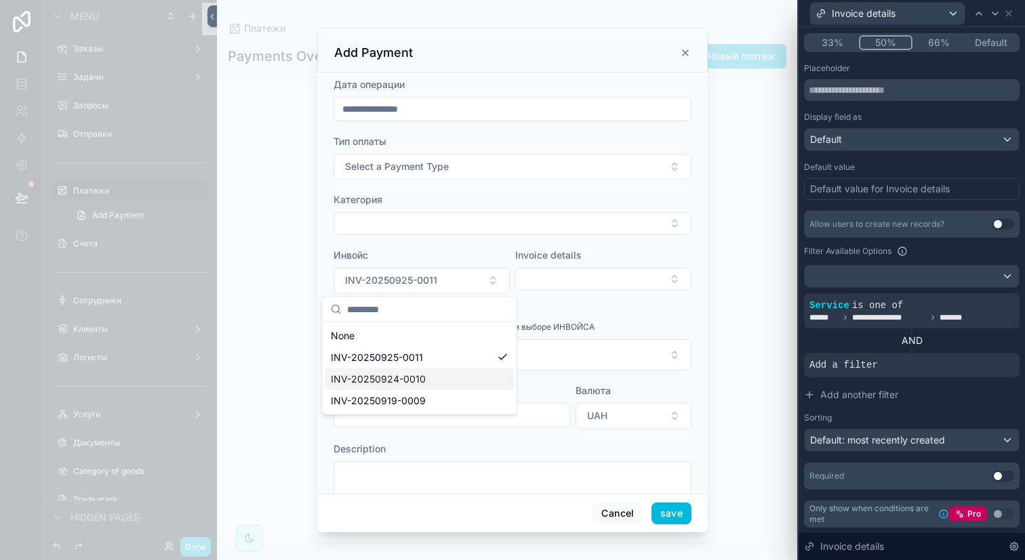
click at [449, 375] on div "INV-20250924-0010" at bounding box center [419, 380] width 188 height 22
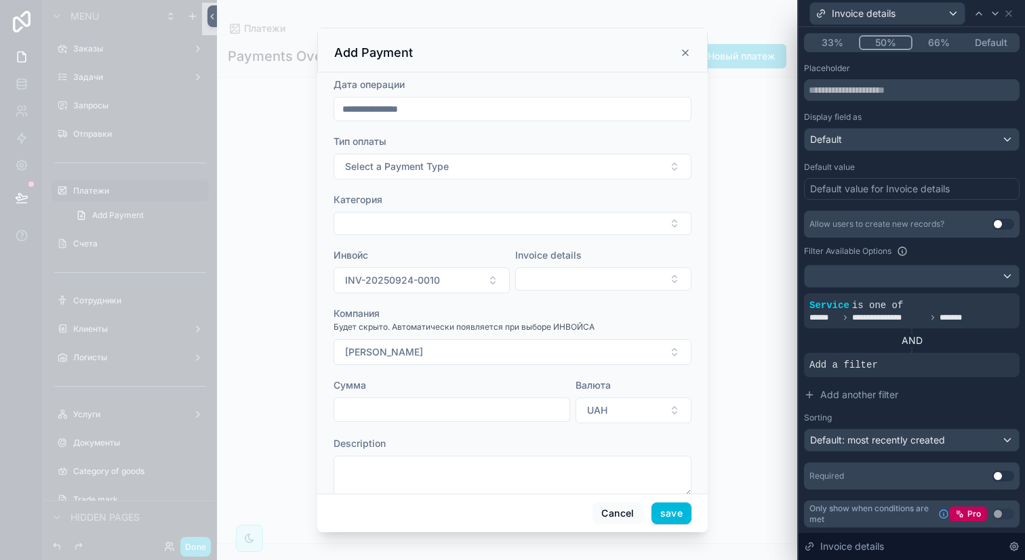
click at [0, 0] on icon at bounding box center [0, 0] width 0 height 0
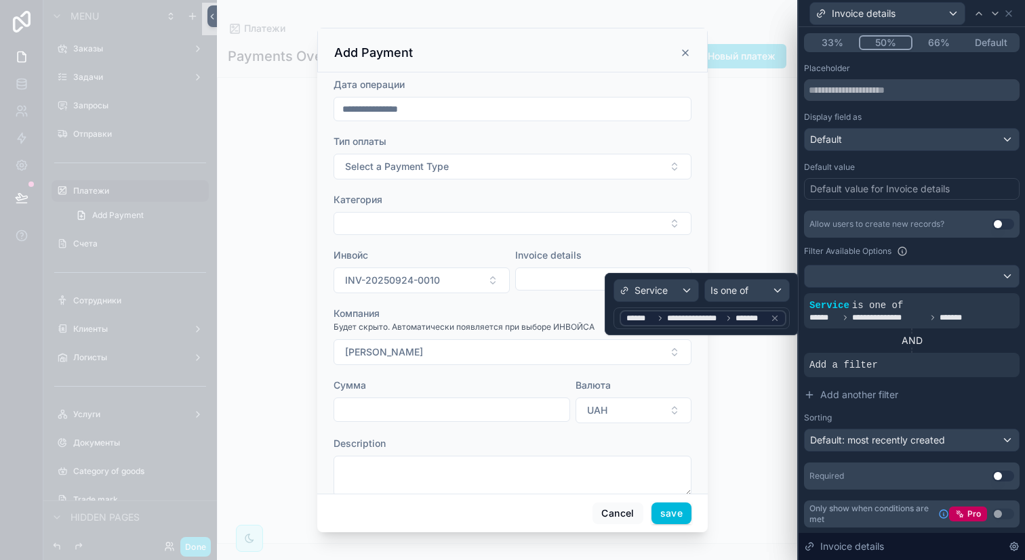
click at [779, 320] on icon at bounding box center [774, 318] width 9 height 9
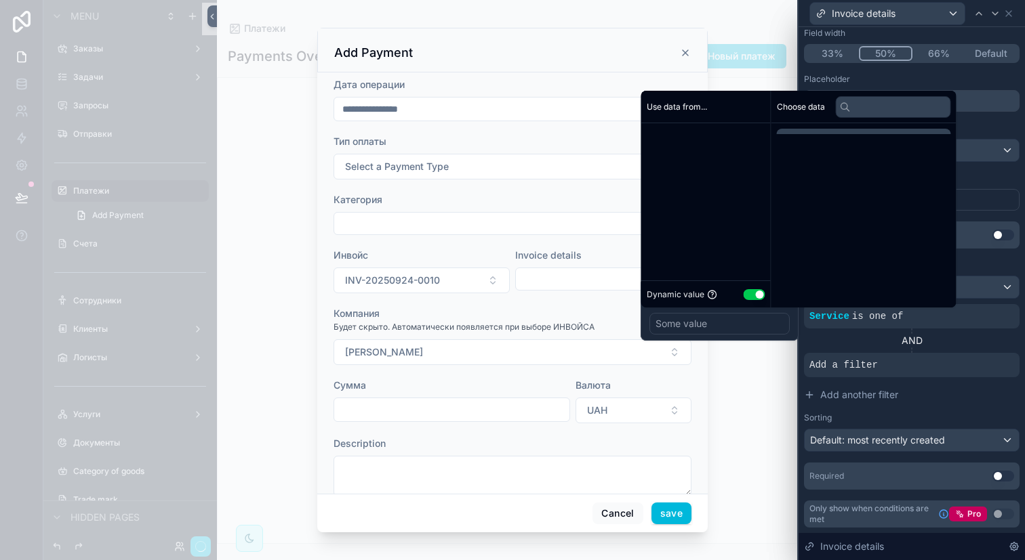
scroll to position [127, 0]
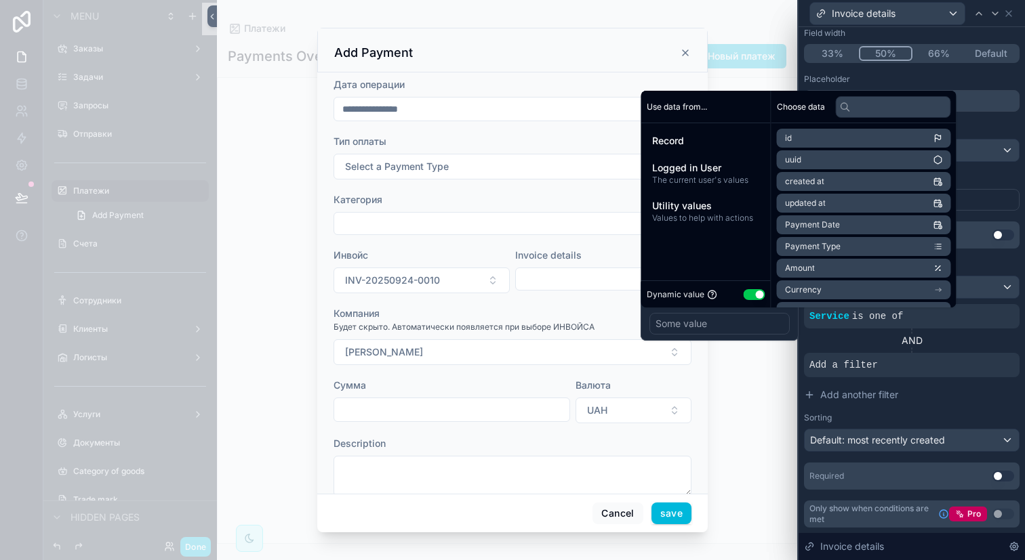
click at [733, 148] on div "Record" at bounding box center [706, 141] width 119 height 24
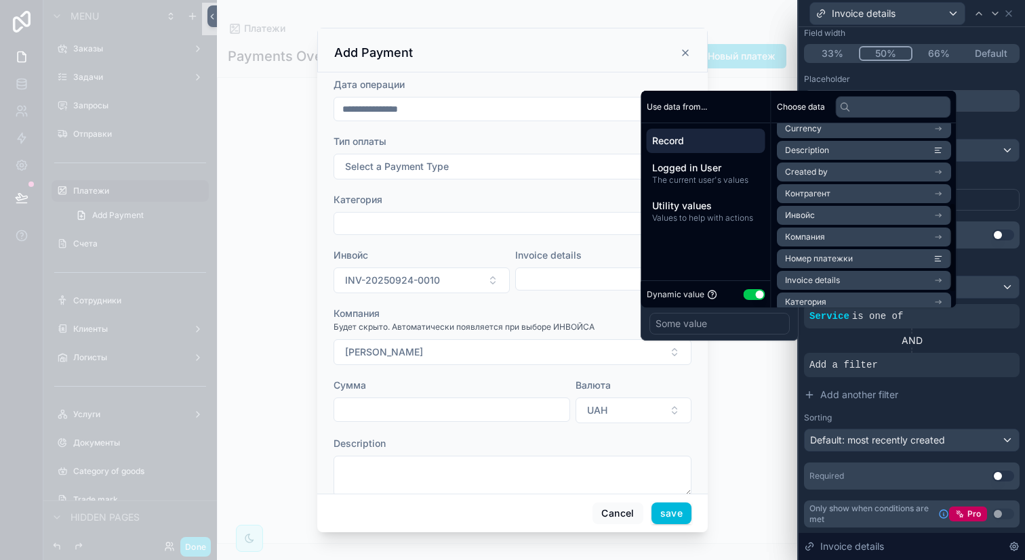
scroll to position [192, 0]
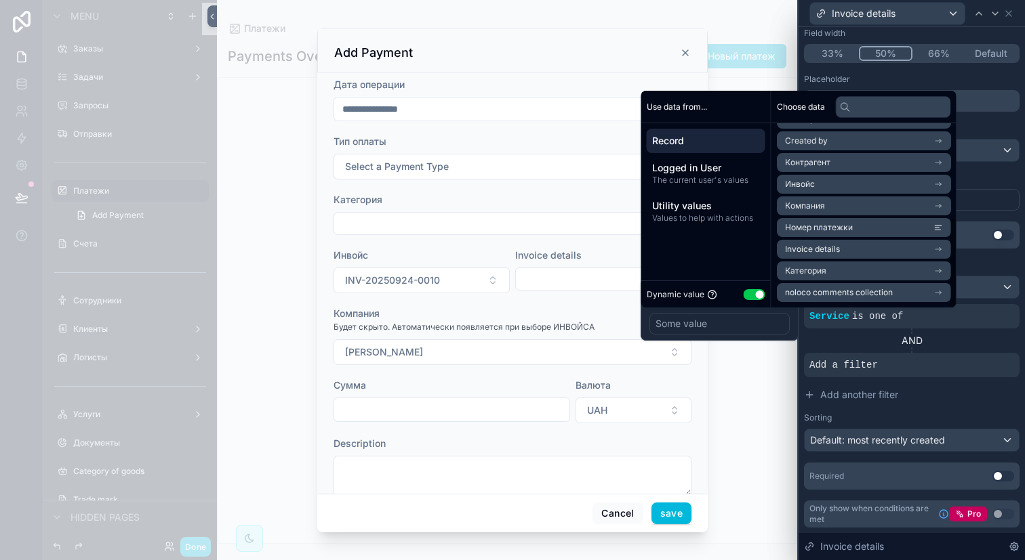
click at [840, 181] on li "Инвойс" at bounding box center [864, 184] width 174 height 19
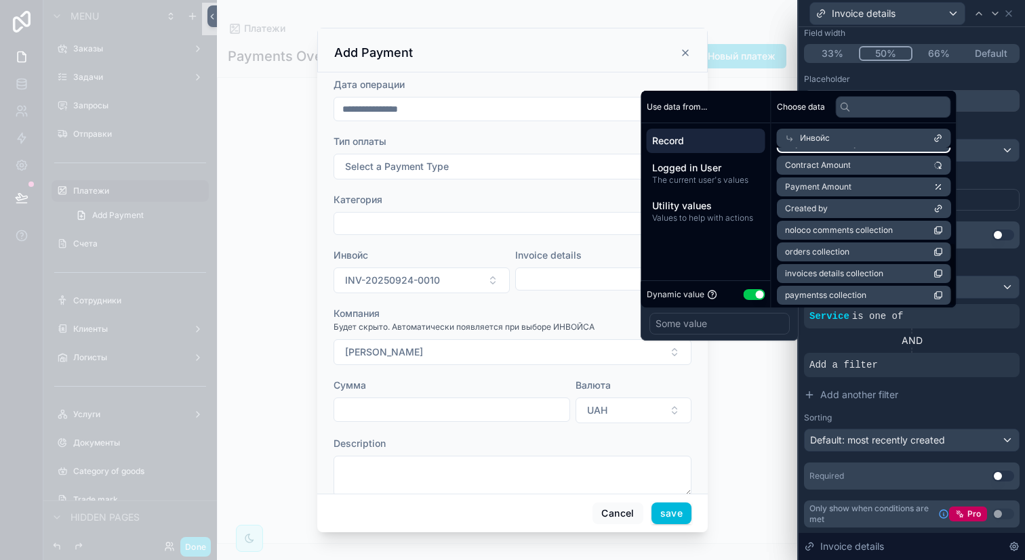
scroll to position [239, 0]
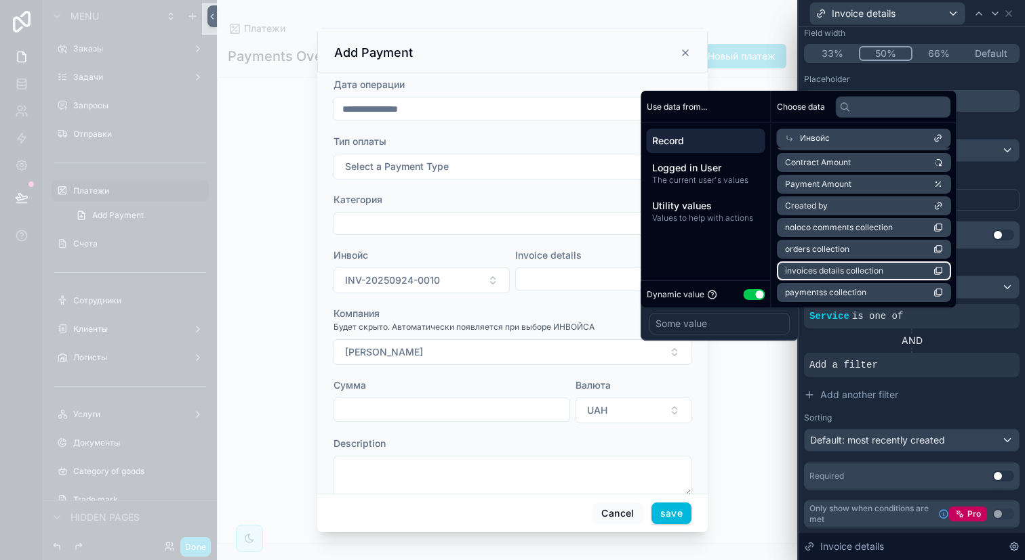
click at [855, 270] on span "invoices details collection" at bounding box center [834, 271] width 98 height 11
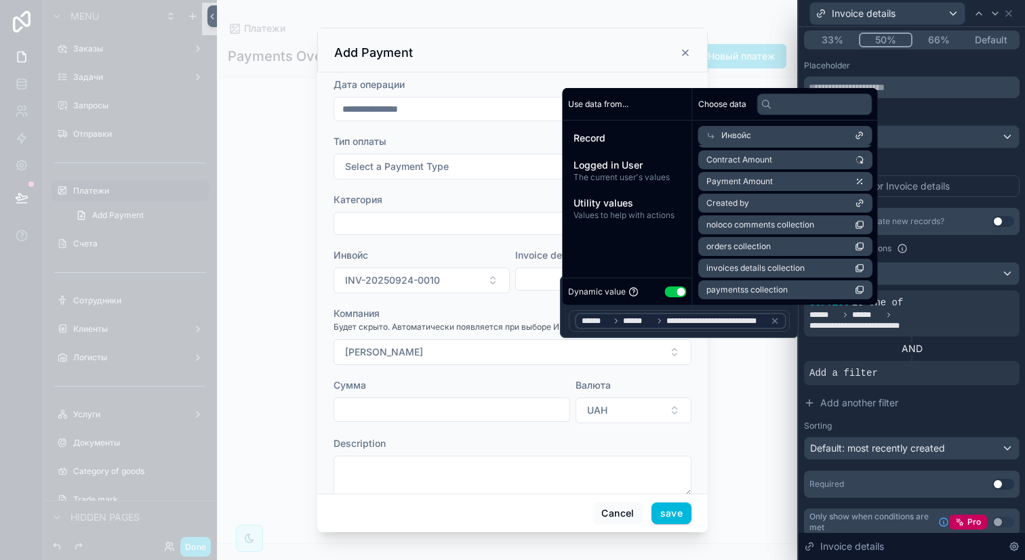
click at [535, 314] on div "Компания" at bounding box center [512, 314] width 358 height 14
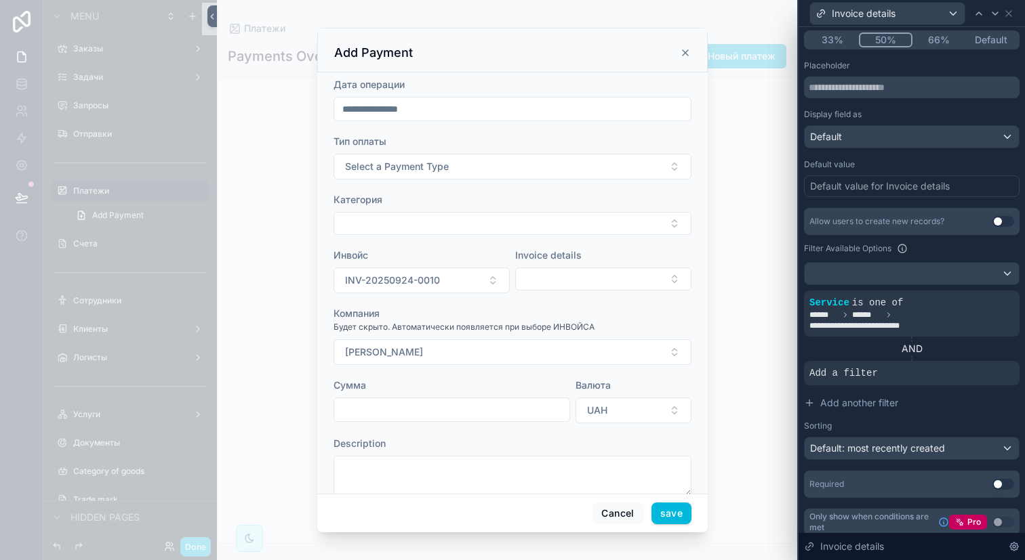
click at [582, 246] on form "**********" at bounding box center [512, 294] width 358 height 432
click at [582, 281] on button "Select Button" at bounding box center [603, 279] width 176 height 23
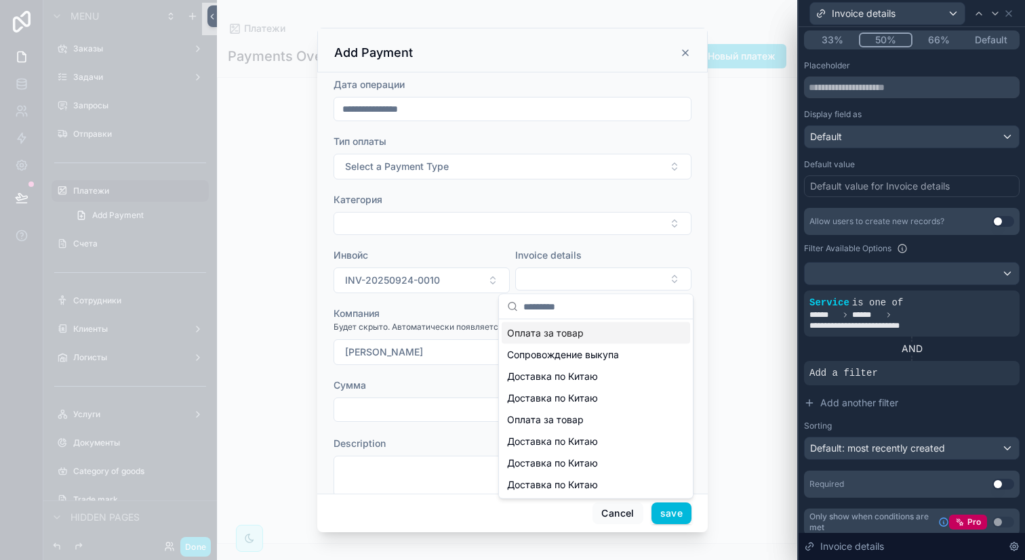
click at [582, 281] on button "Select Button" at bounding box center [603, 279] width 176 height 23
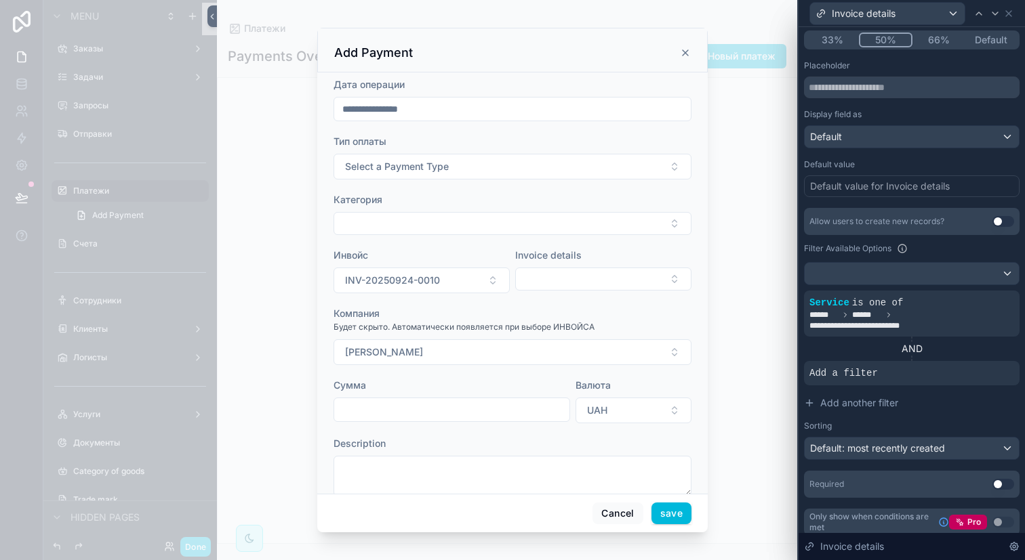
click at [494, 281] on button "INV-20250924-0010" at bounding box center [421, 281] width 176 height 26
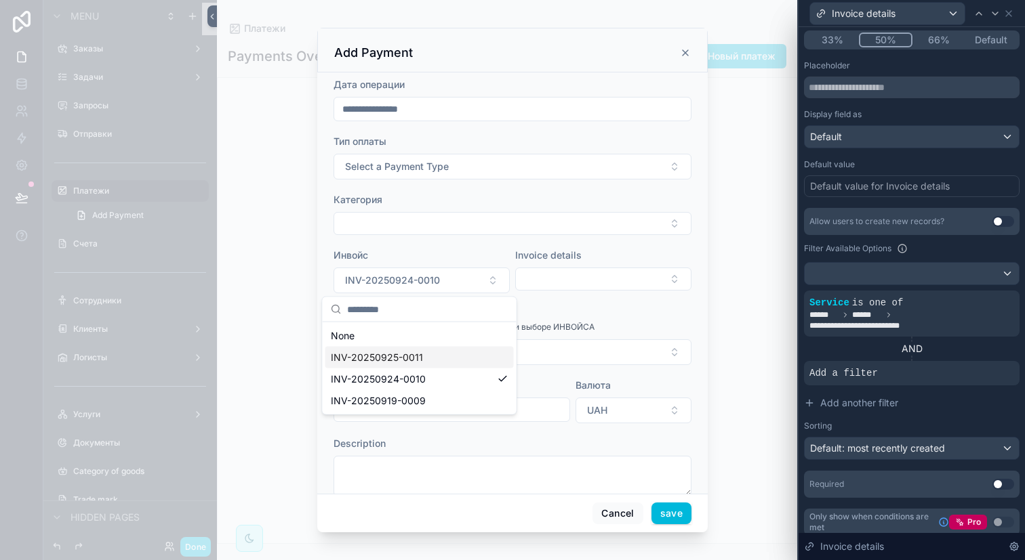
click at [466, 356] on div "INV-20250925-0011" at bounding box center [419, 358] width 188 height 22
type input "**********"
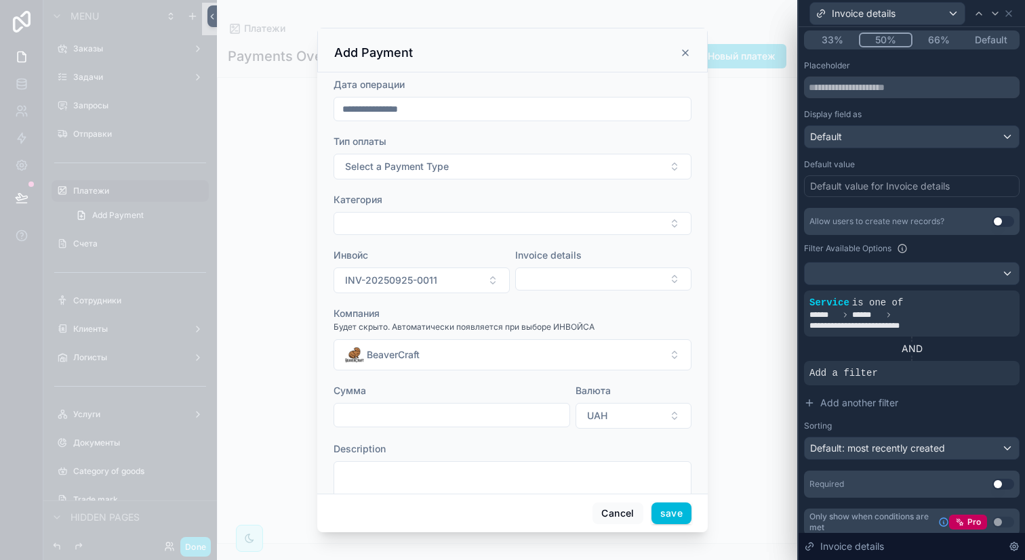
click at [559, 286] on button "Select Button" at bounding box center [603, 279] width 176 height 23
type input "**********"
